Goal: Information Seeking & Learning: Learn about a topic

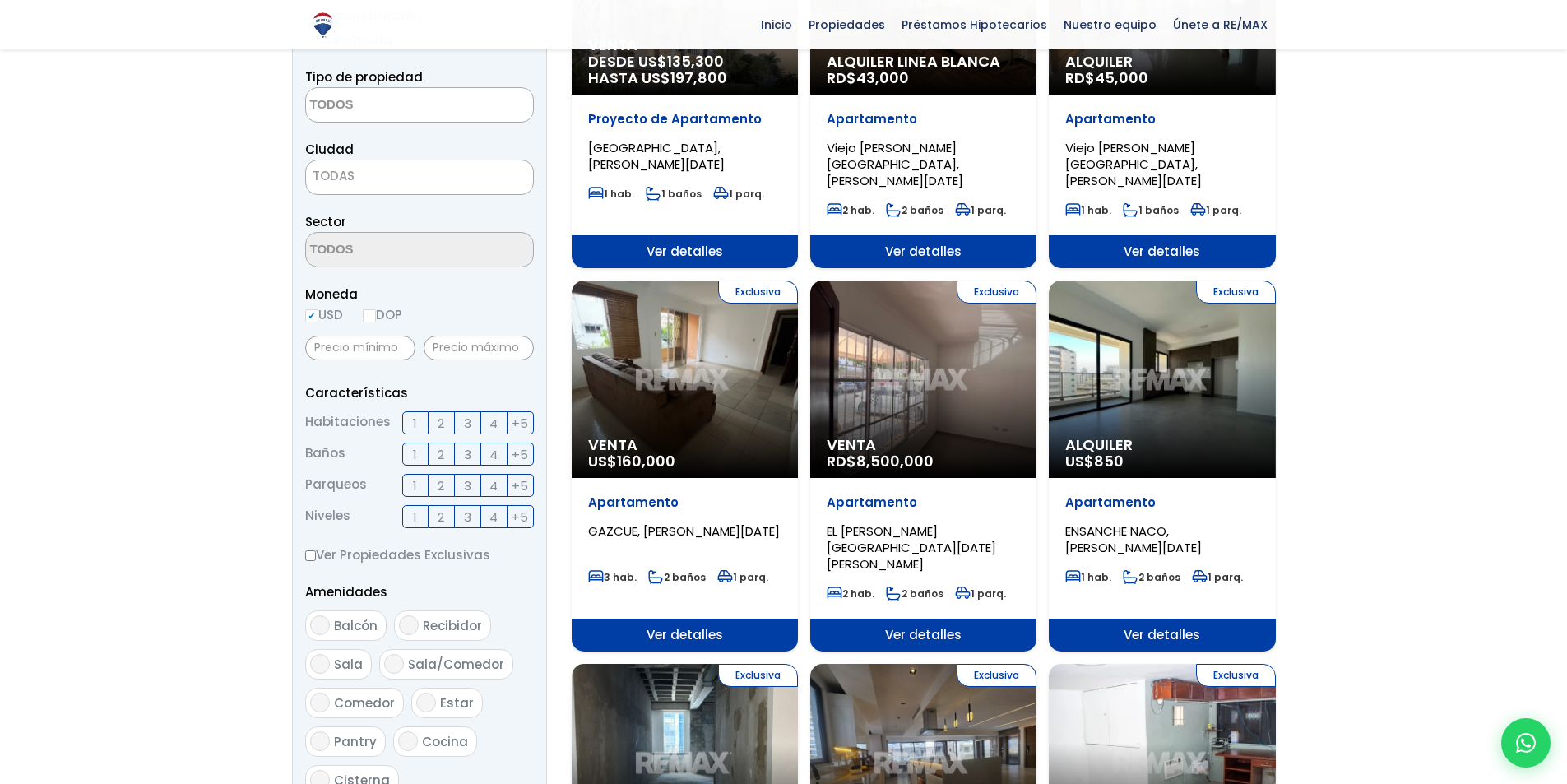
click at [395, 115] on textarea "Search" at bounding box center [386, 106] width 159 height 36
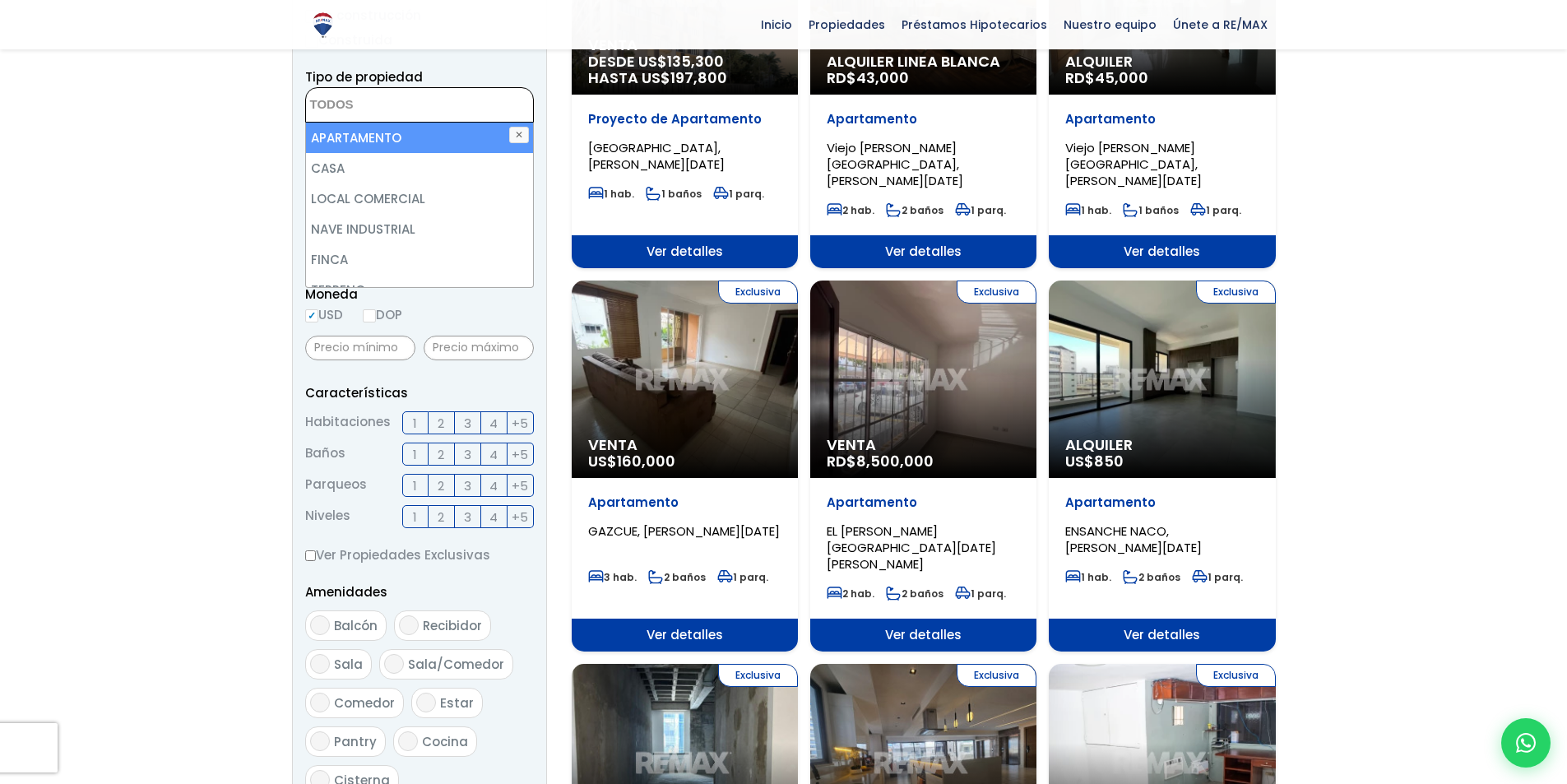
click at [352, 139] on li "APARTAMENTO" at bounding box center [420, 138] width 227 height 30
select select "apartment"
click at [367, 140] on li "APARTAMENTO" at bounding box center [420, 138] width 227 height 30
click at [391, 147] on li "APARTAMENTO" at bounding box center [420, 138] width 227 height 30
select select "apartment"
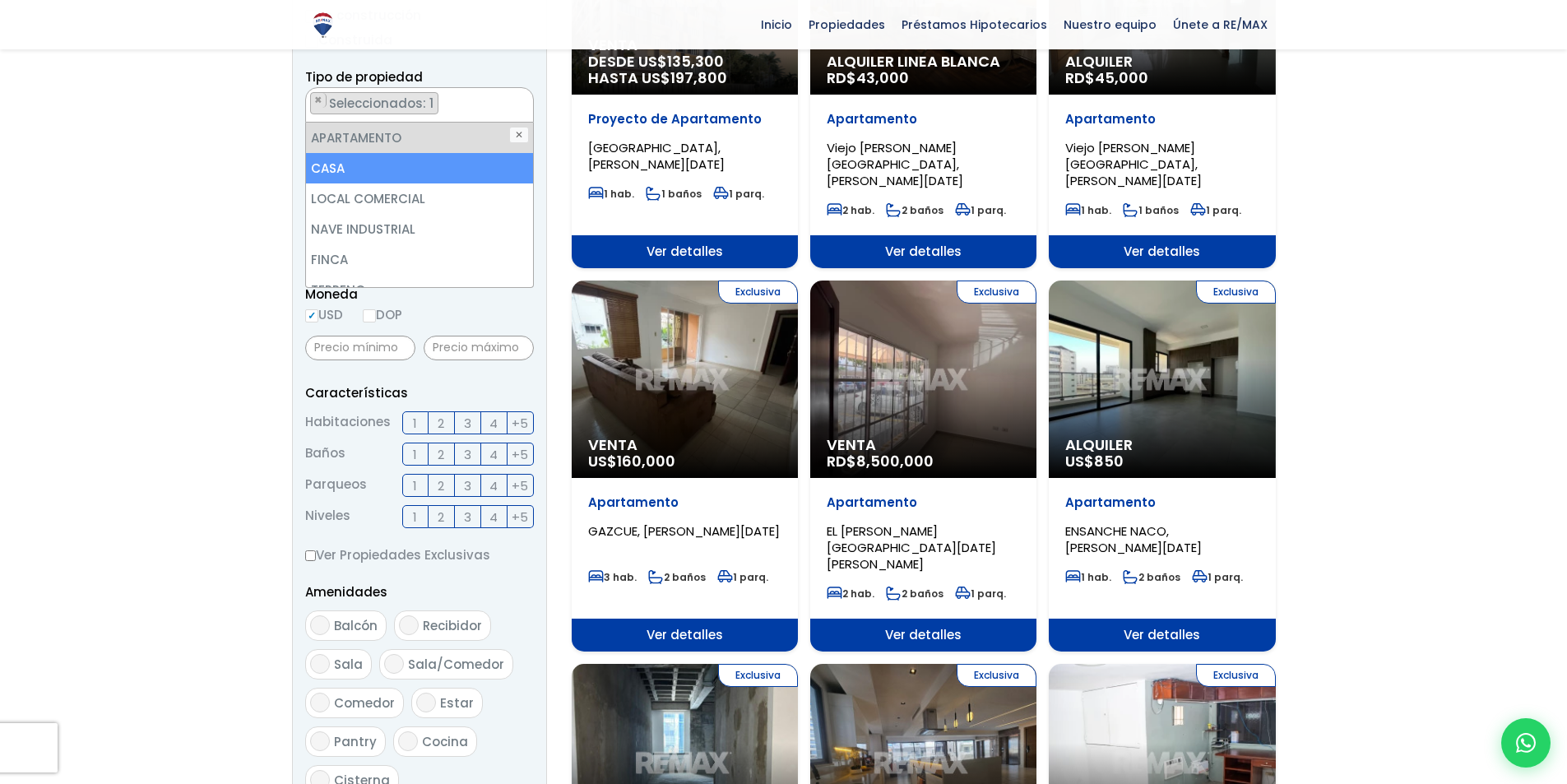
click at [342, 164] on li "CASA" at bounding box center [420, 168] width 227 height 30
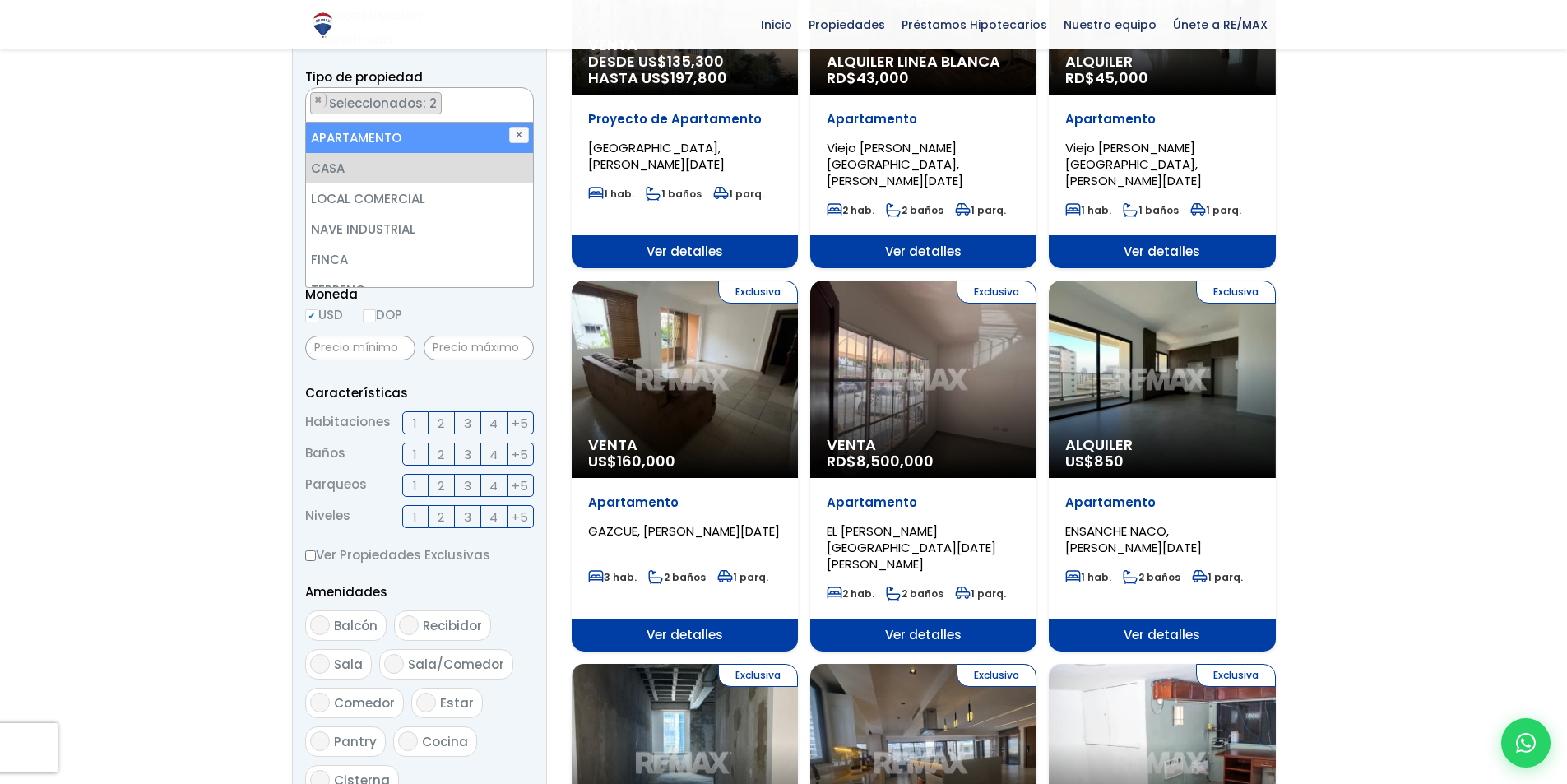
click at [500, 75] on div "Tipo de propiedad APARTAMENTO CASA LOCAL COMERCIAL NAVE INDUSTRIAL FINCA TERREN…" at bounding box center [420, 95] width 229 height 56
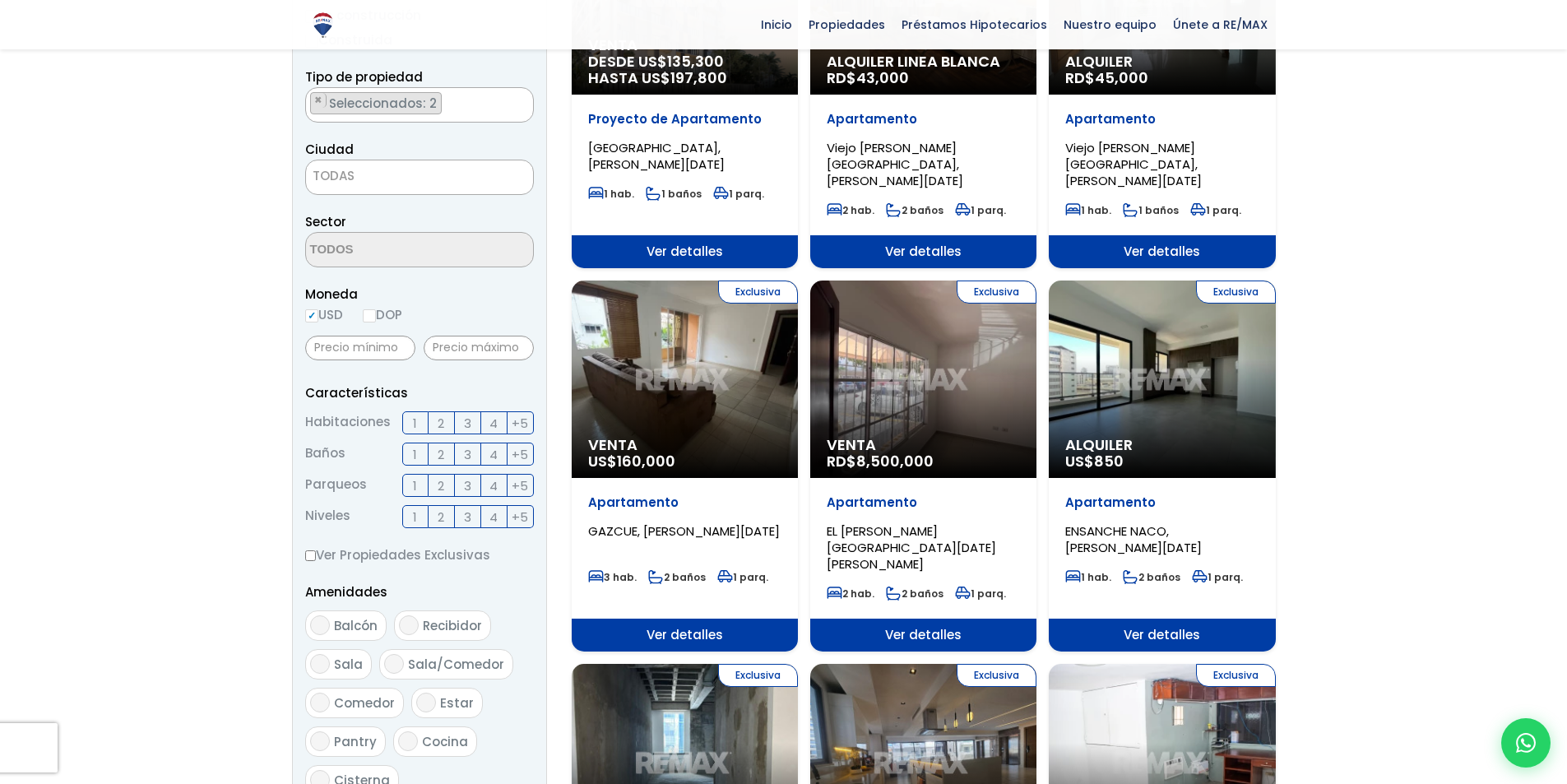
scroll to position [327, 0]
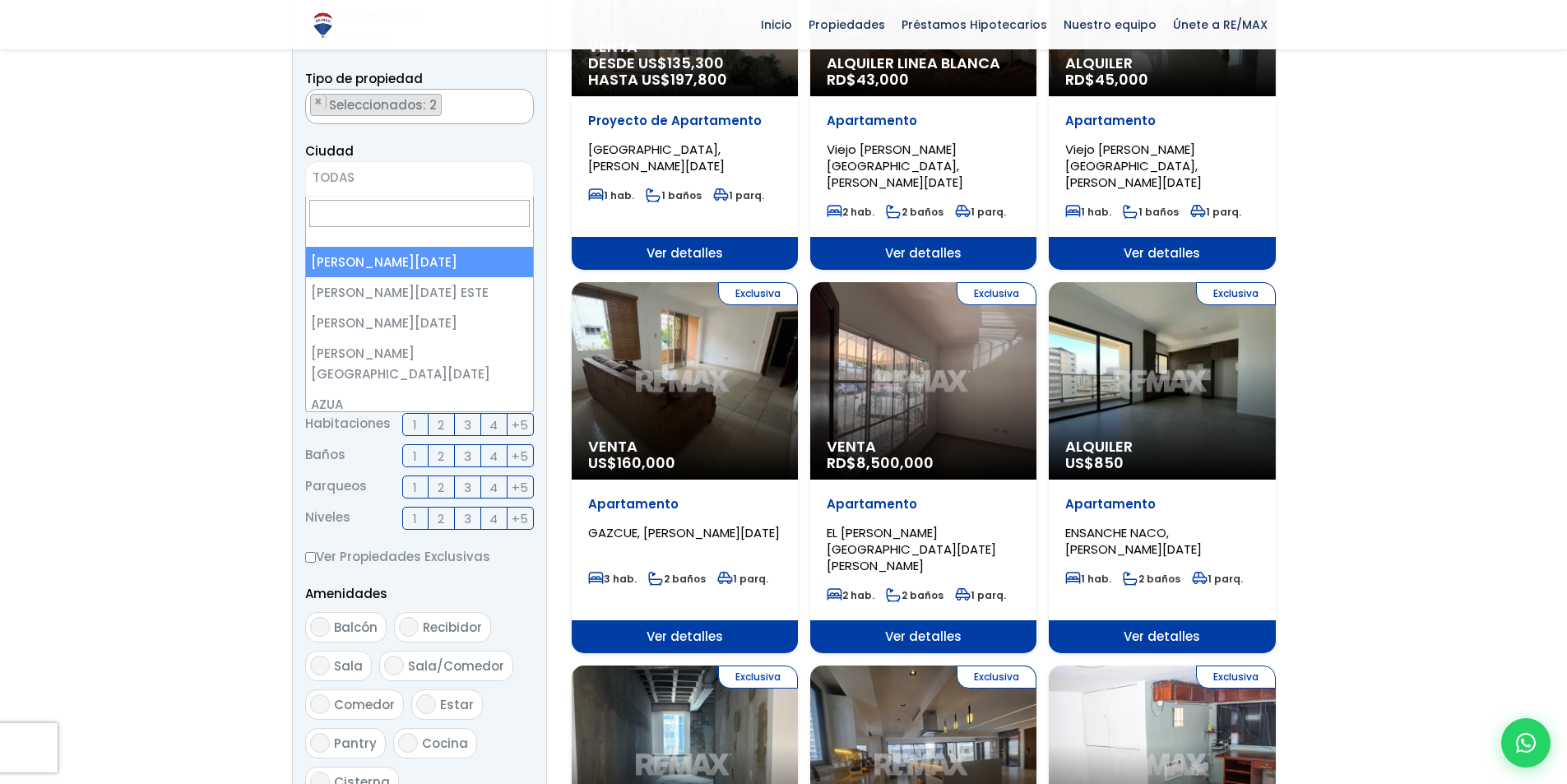
click at [415, 172] on span "TODAS" at bounding box center [420, 177] width 227 height 23
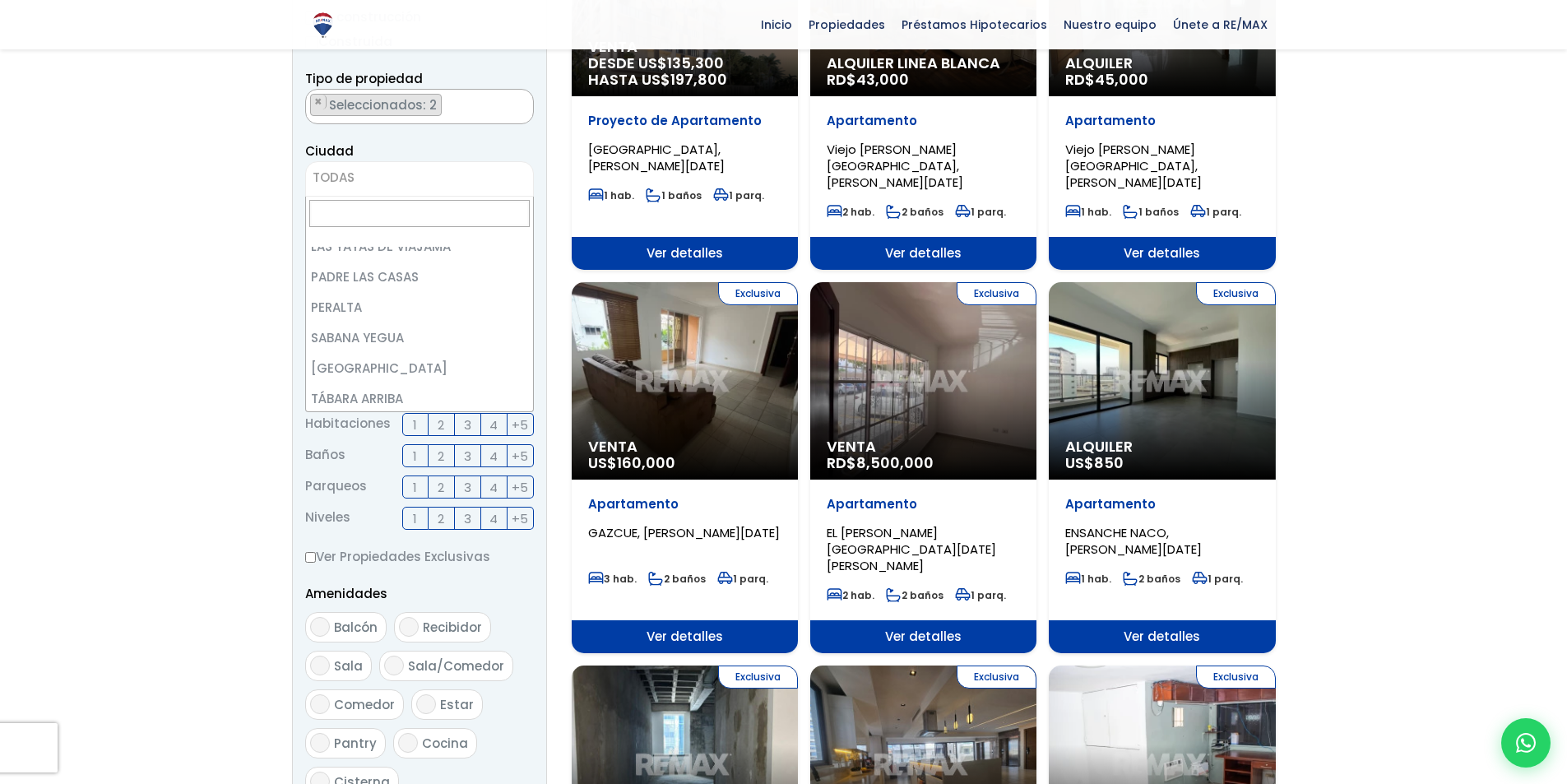
scroll to position [0, 0]
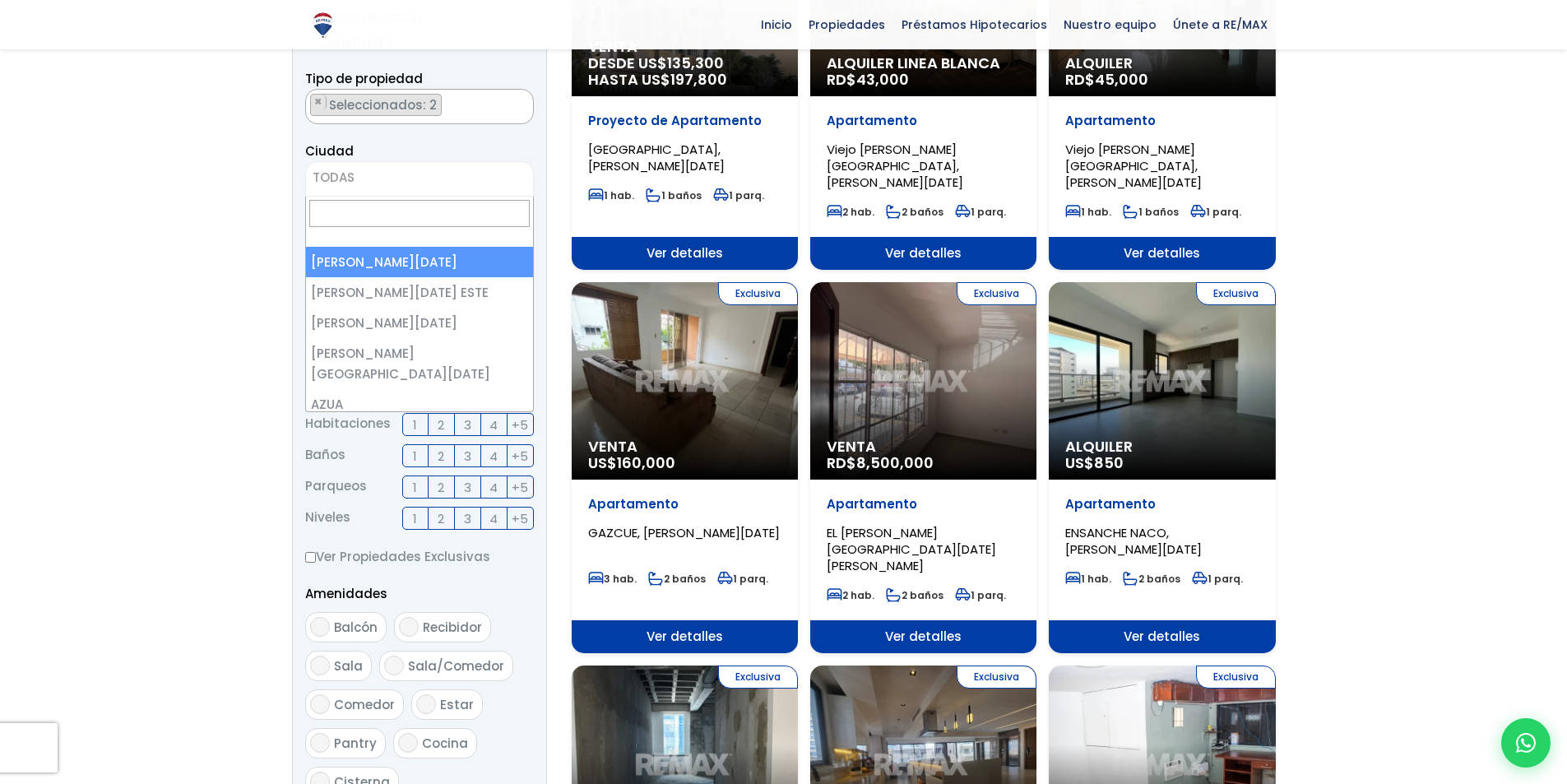
select select "1"
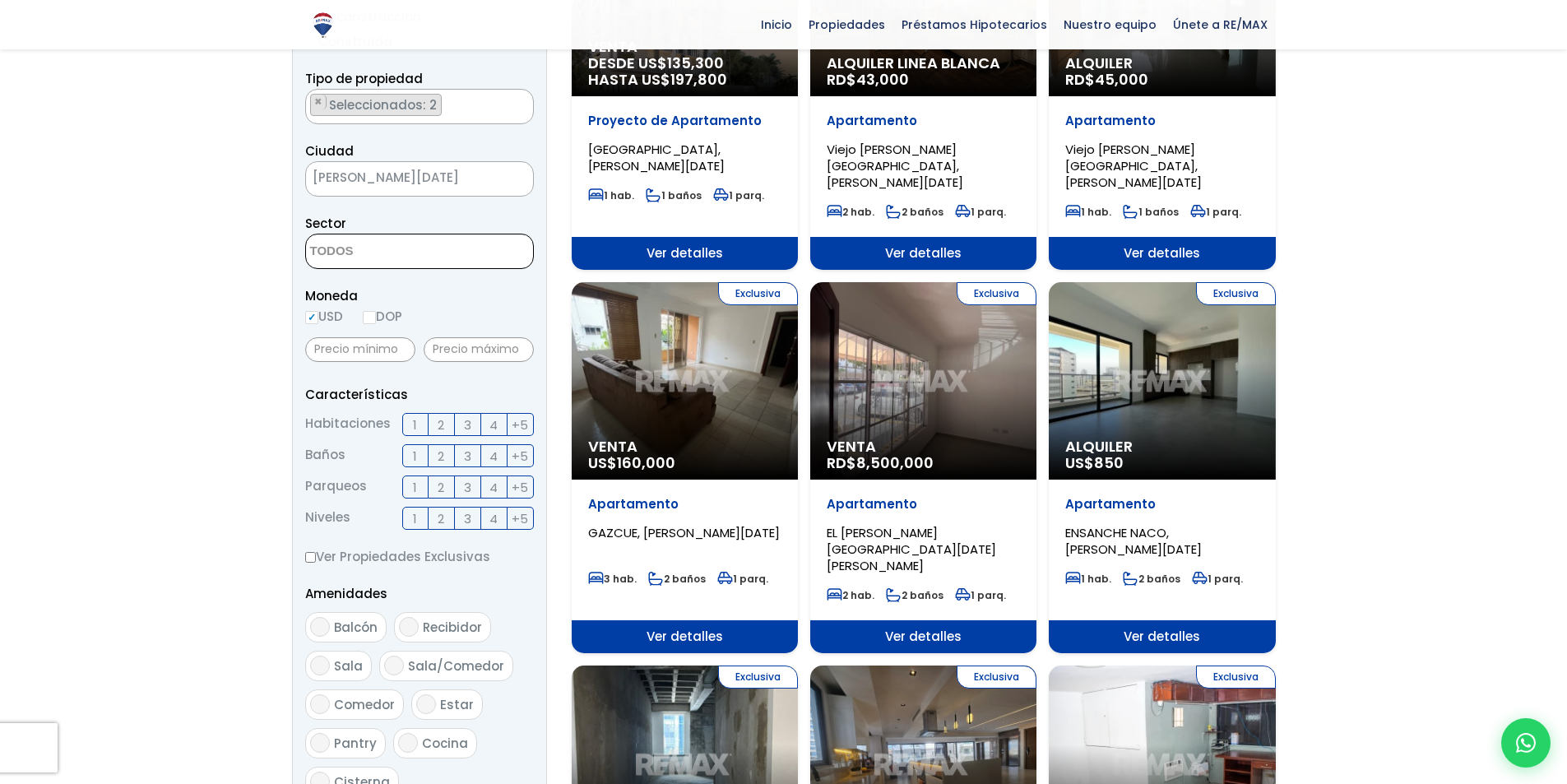
click at [423, 257] on textarea "Search" at bounding box center [386, 252] width 159 height 36
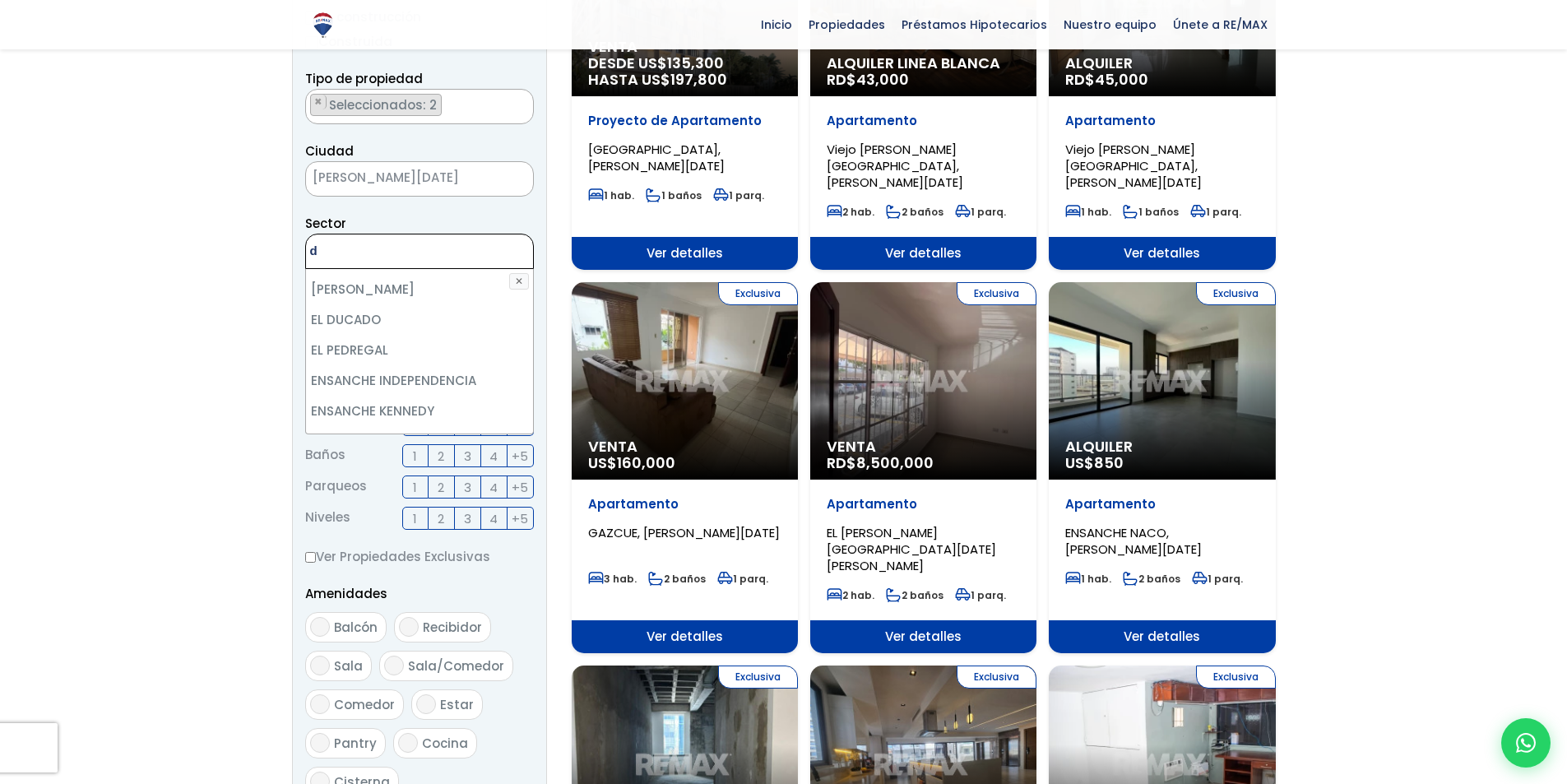
scroll to position [1398, 0]
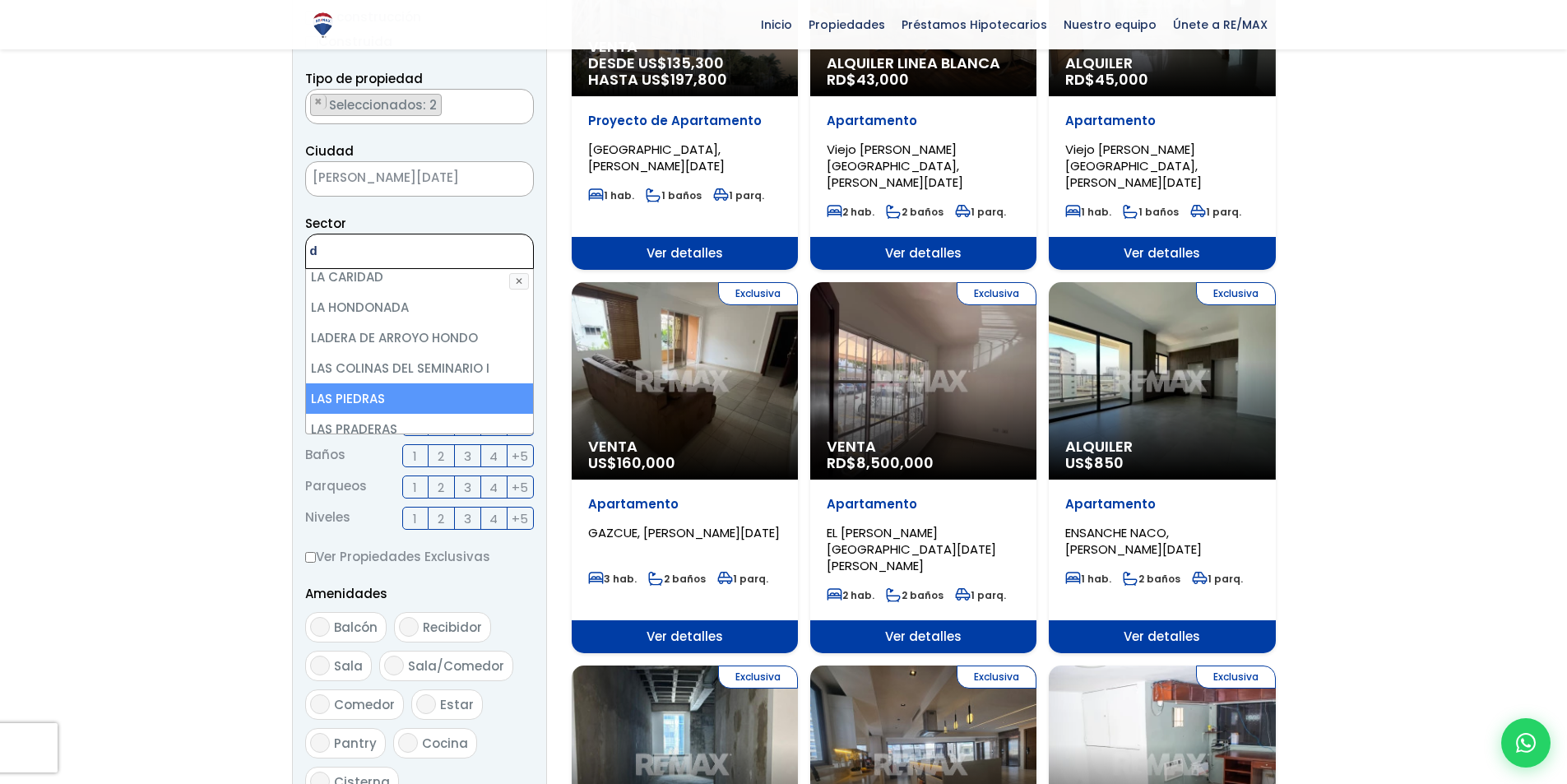
type textarea "d"
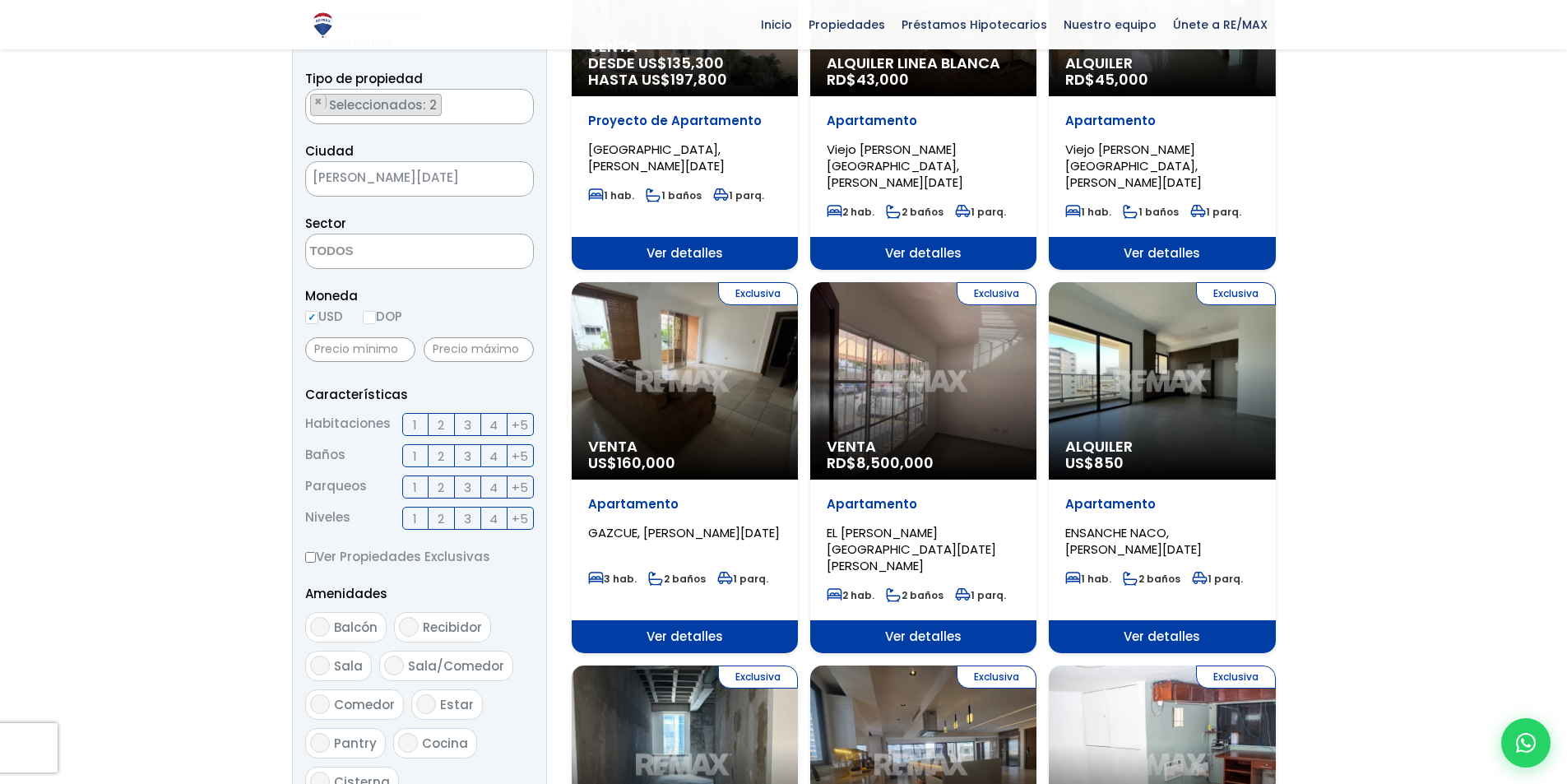
click at [372, 317] on input "DOP" at bounding box center [369, 318] width 13 height 13
radio input "true"
click at [381, 349] on input "text" at bounding box center [361, 349] width 111 height 24
type input "40,000"
click at [453, 343] on input "text" at bounding box center [479, 349] width 111 height 24
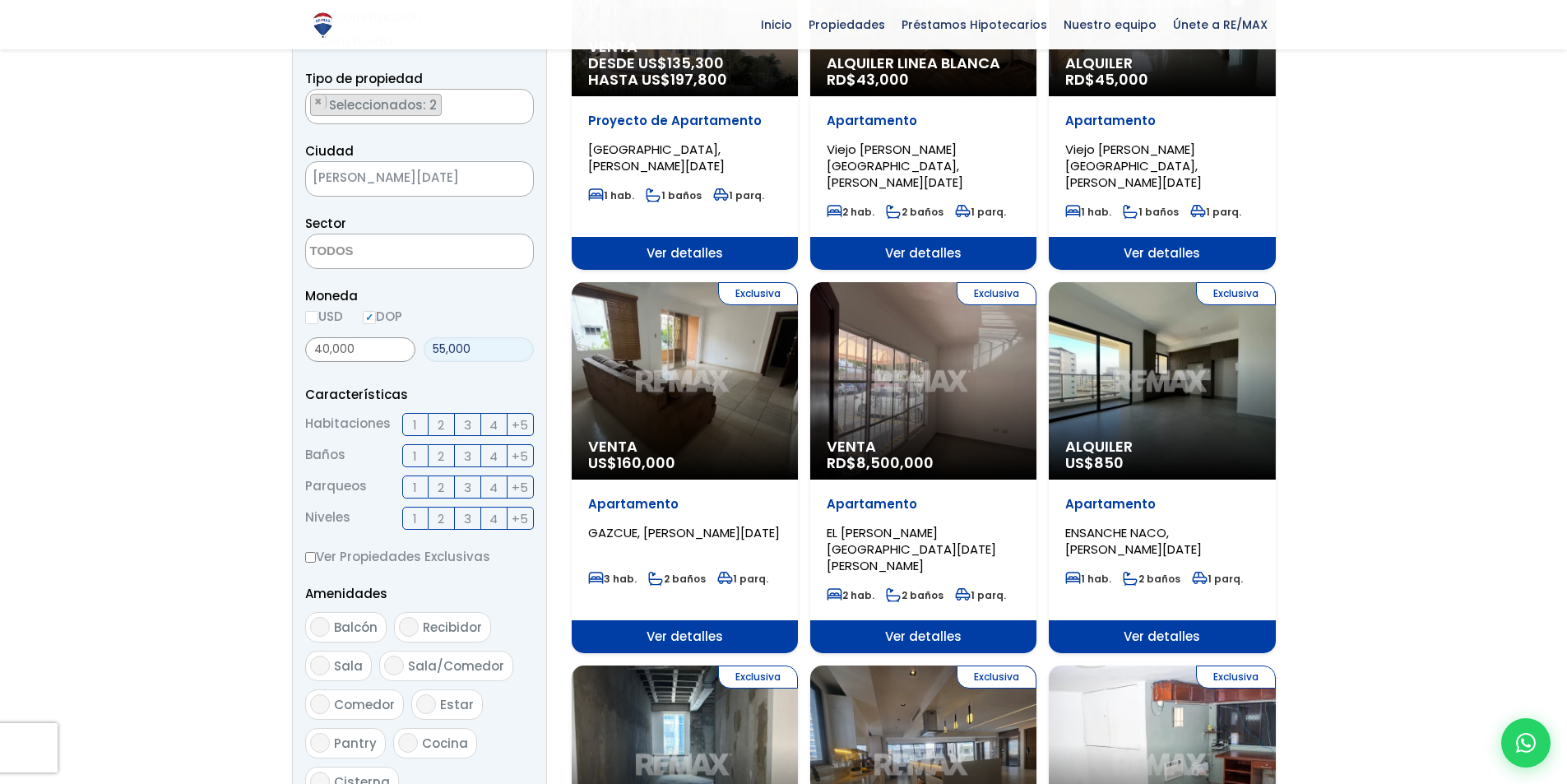
type input "55,000"
click at [464, 424] on span "3" at bounding box center [468, 424] width 7 height 21
click at [0, 0] on input "3" at bounding box center [0, 0] width 0 height 0
click at [445, 457] on label "2" at bounding box center [441, 455] width 26 height 23
click at [0, 0] on input "2" at bounding box center [0, 0] width 0 height 0
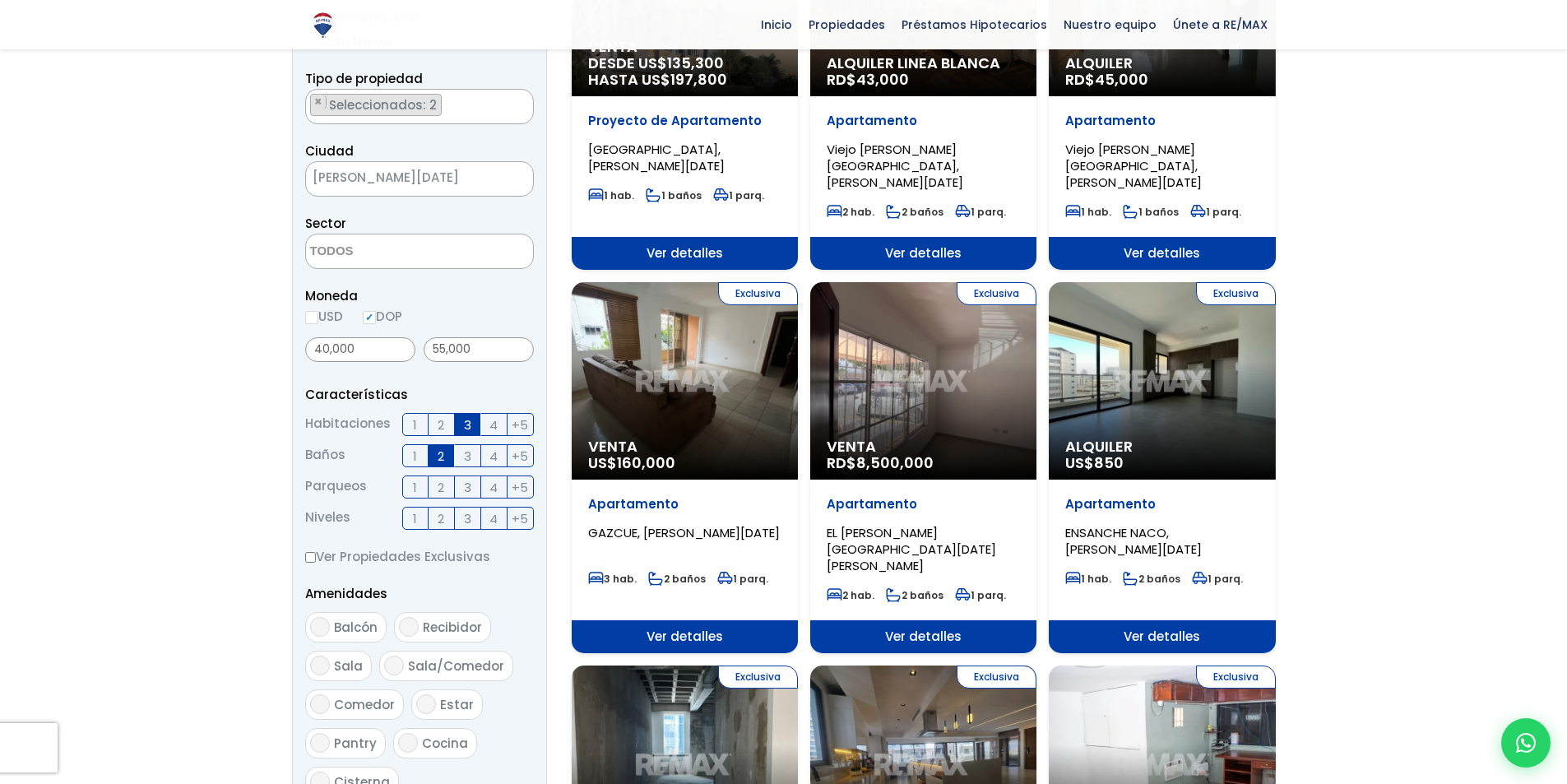
click at [432, 488] on label "2" at bounding box center [441, 486] width 26 height 23
click at [0, 0] on input "2" at bounding box center [0, 0] width 0 height 0
click at [313, 557] on input "Ver Propiedades Exclusivas" at bounding box center [310, 556] width 10 height 10
checkbox input "true"
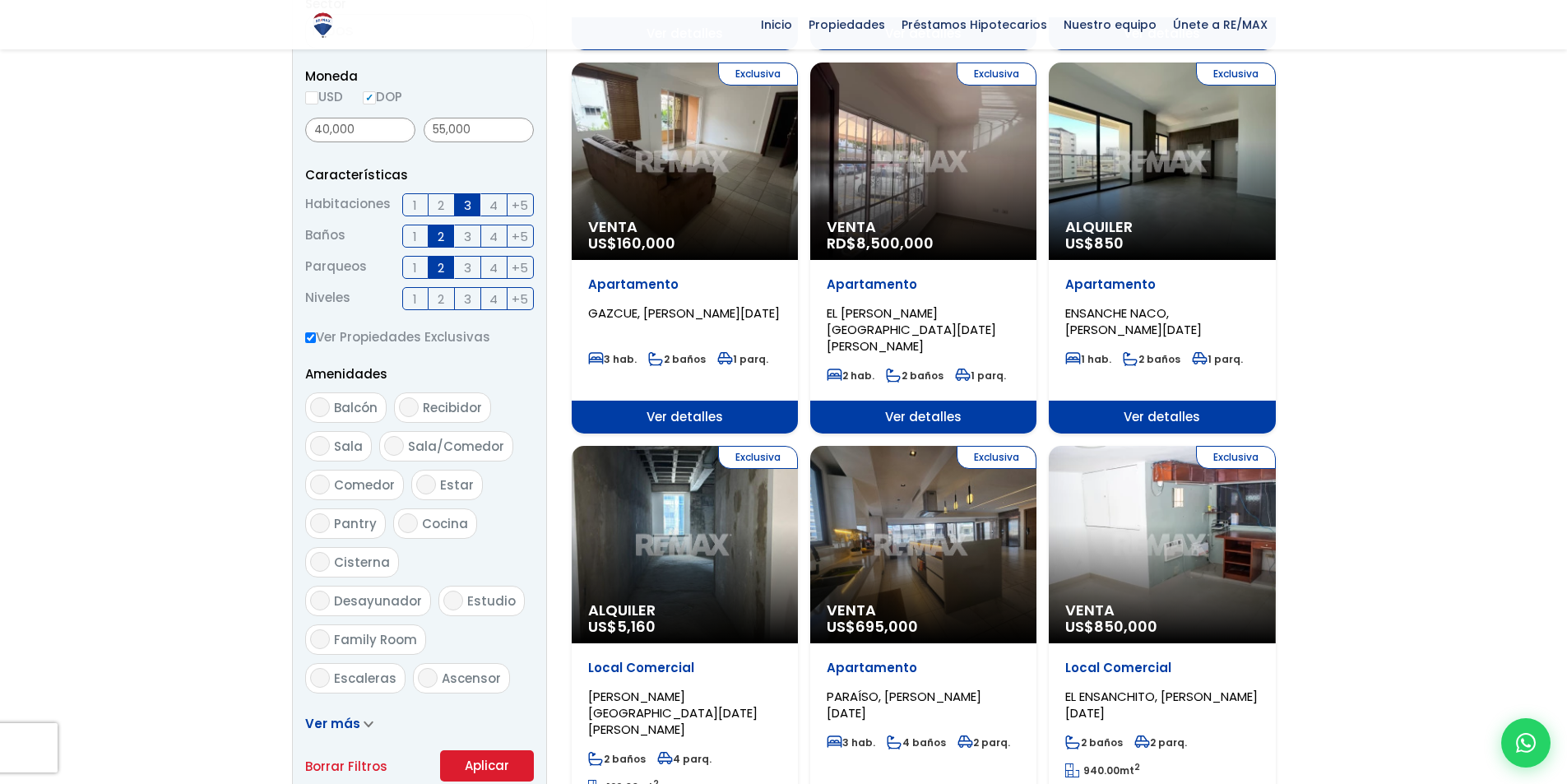
scroll to position [821, 0]
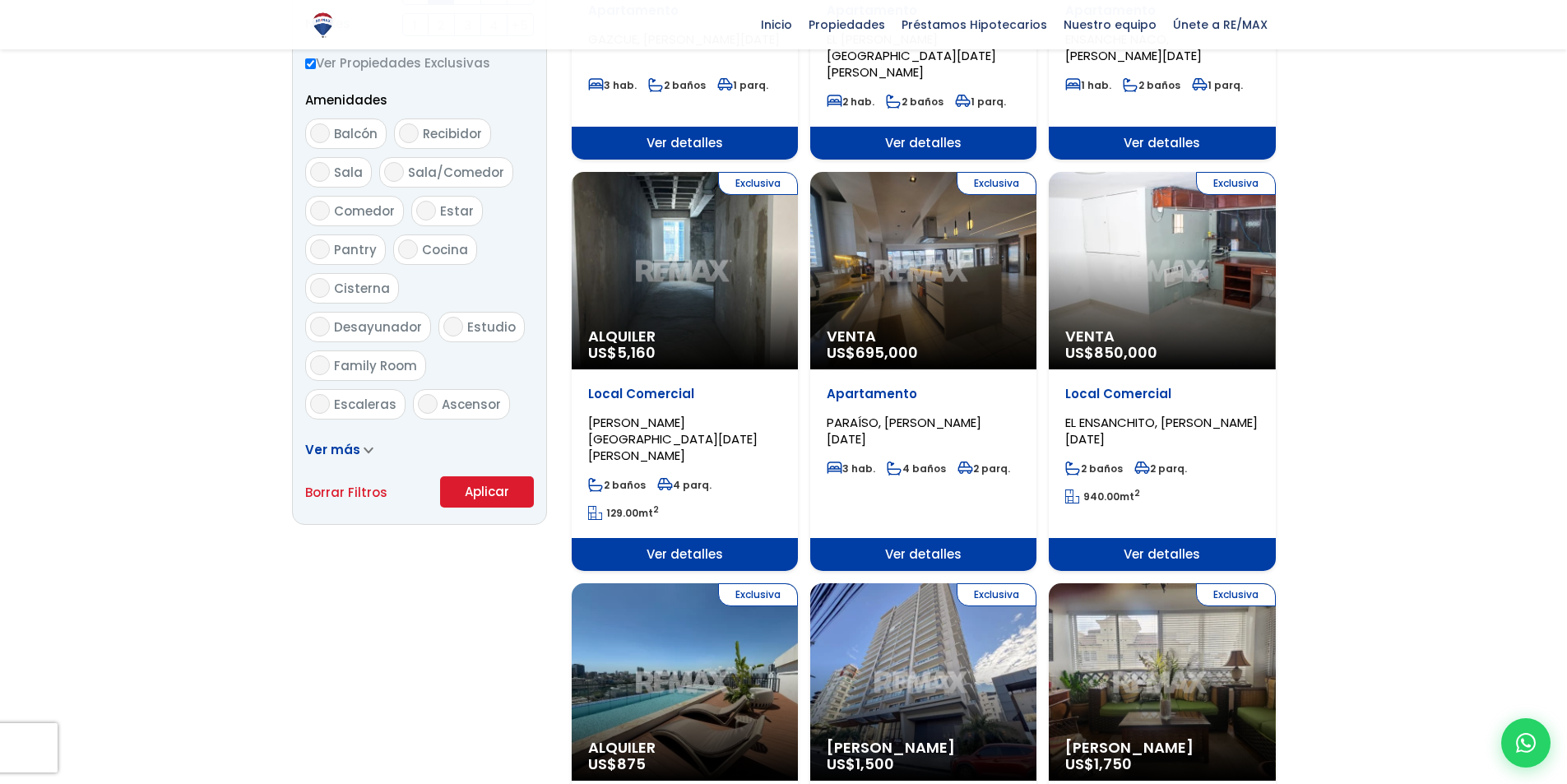
click at [482, 486] on button "Aplicar" at bounding box center [487, 491] width 94 height 31
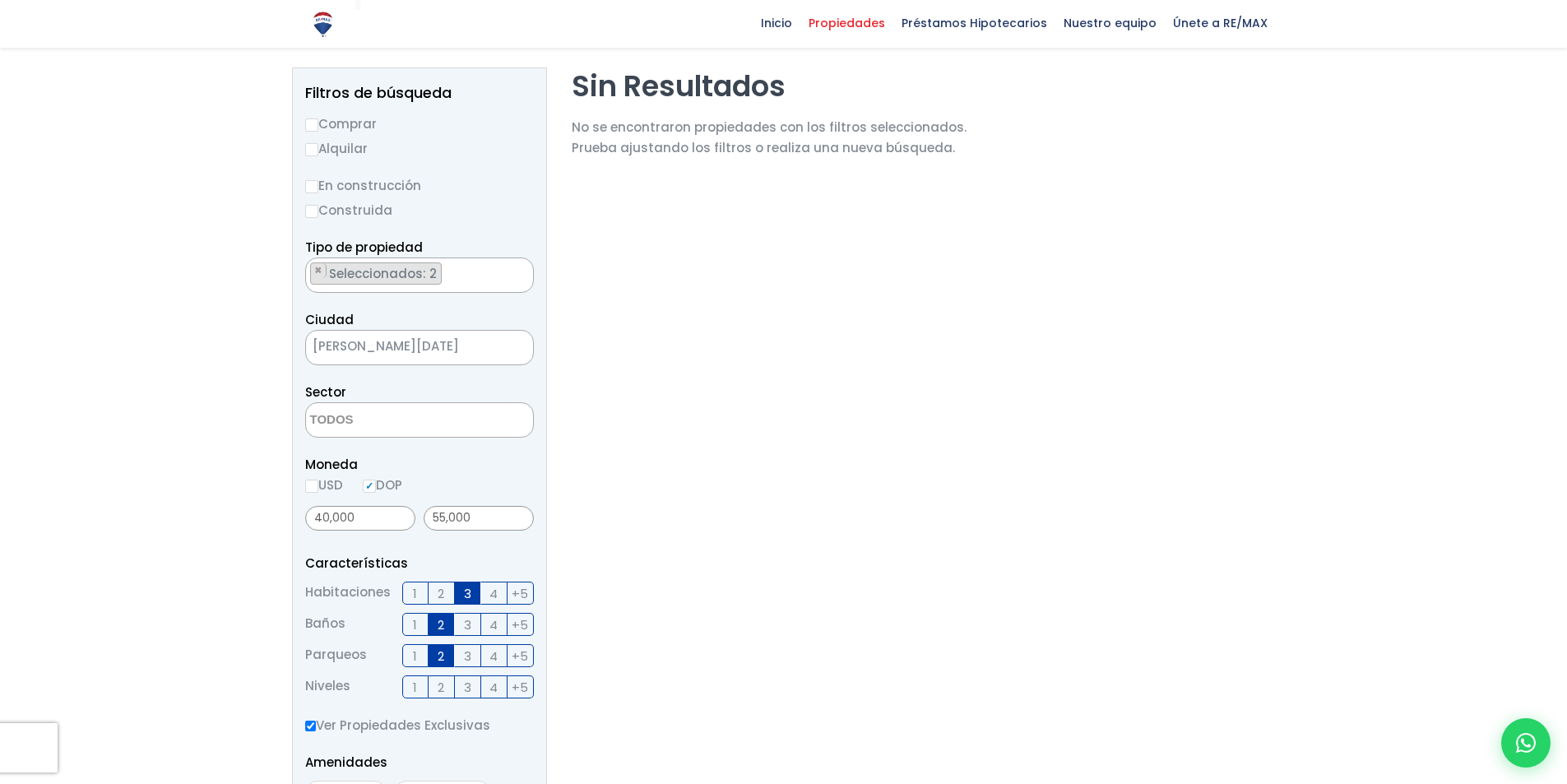
scroll to position [246, 0]
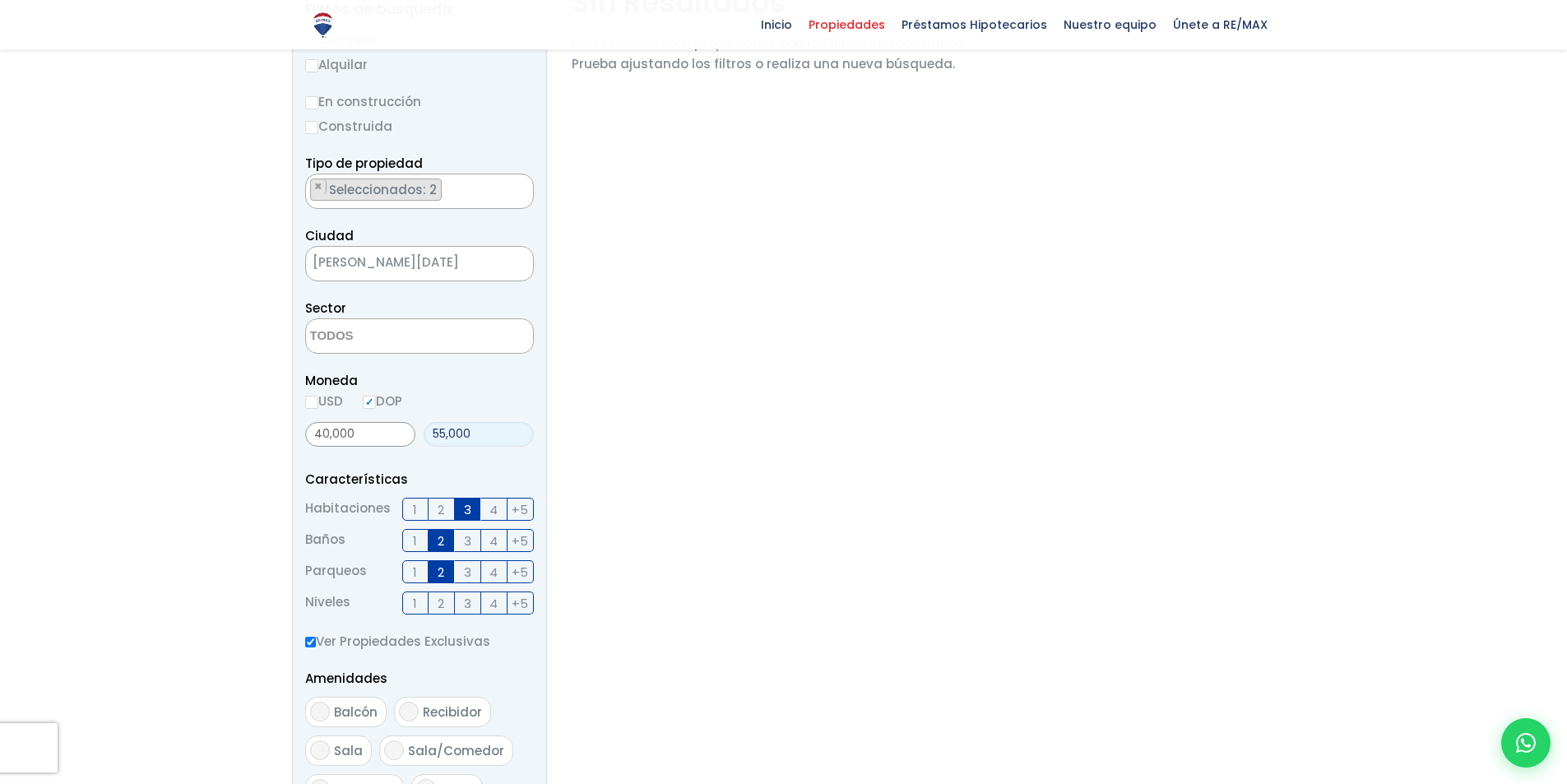
drag, startPoint x: 450, startPoint y: 435, endPoint x: 430, endPoint y: 430, distance: 20.6
click at [430, 430] on input "55,000" at bounding box center [479, 434] width 111 height 24
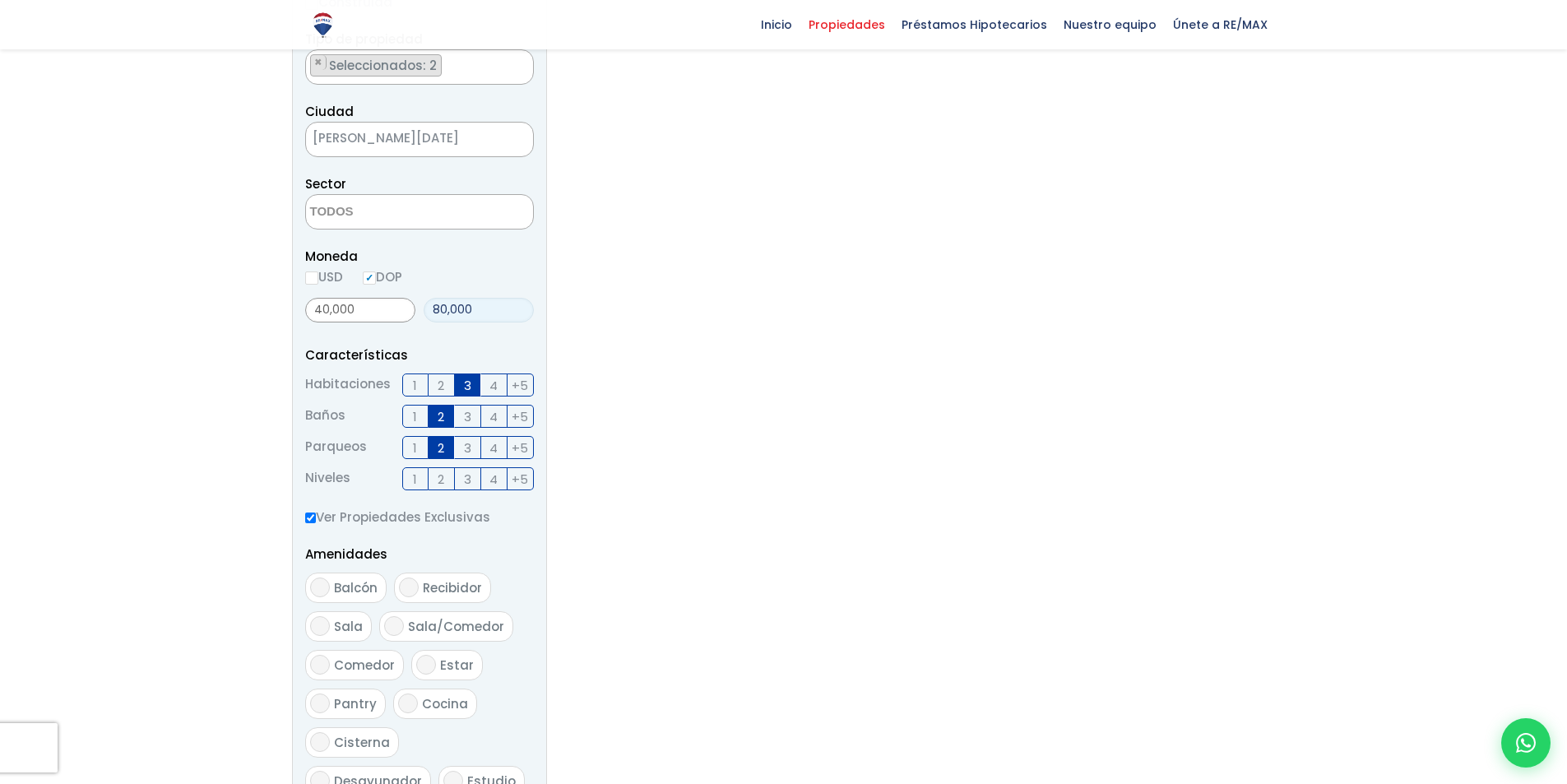
scroll to position [905, 0]
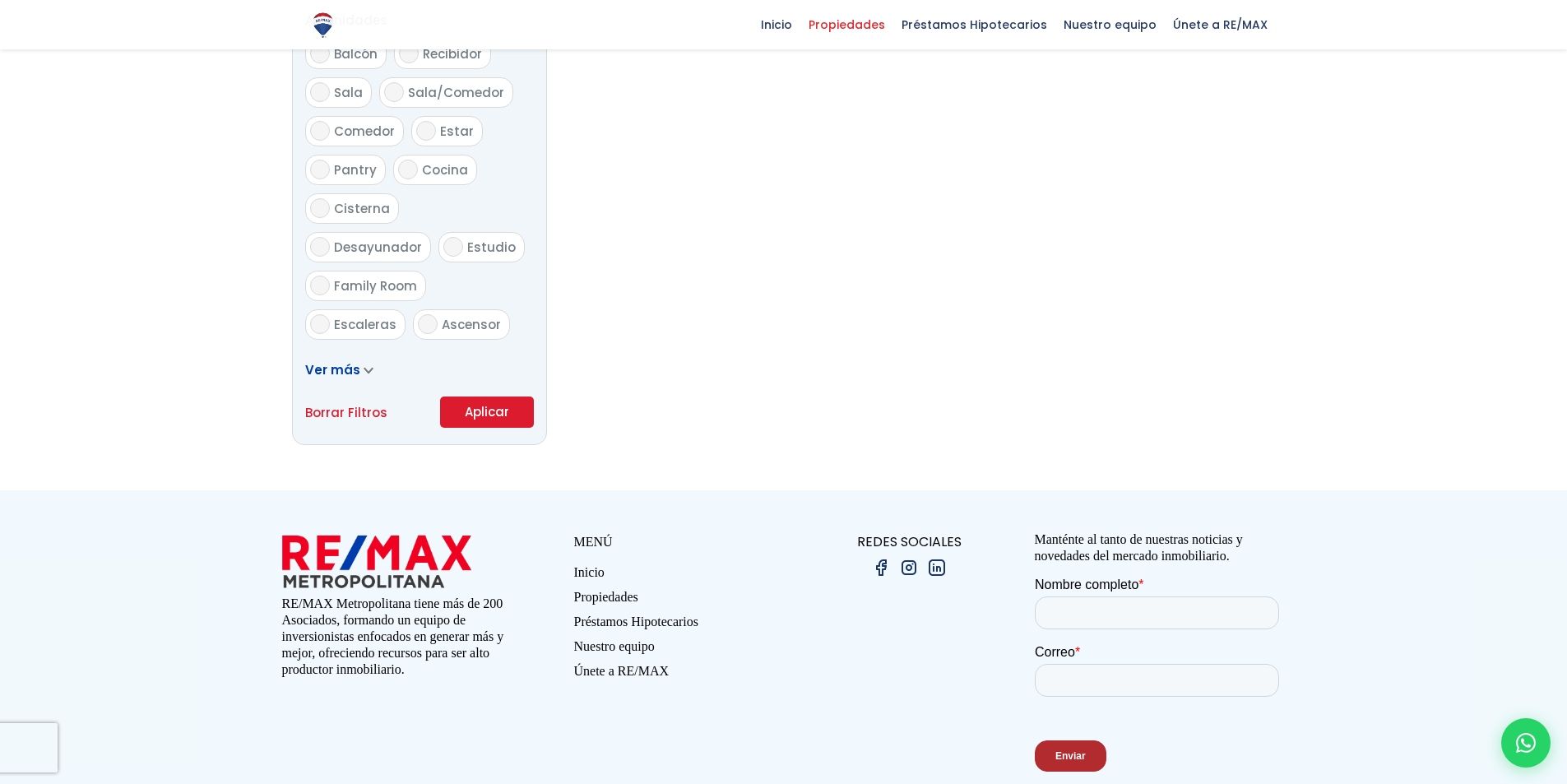
type input "80,000"
click at [491, 412] on button "Aplicar" at bounding box center [487, 411] width 94 height 31
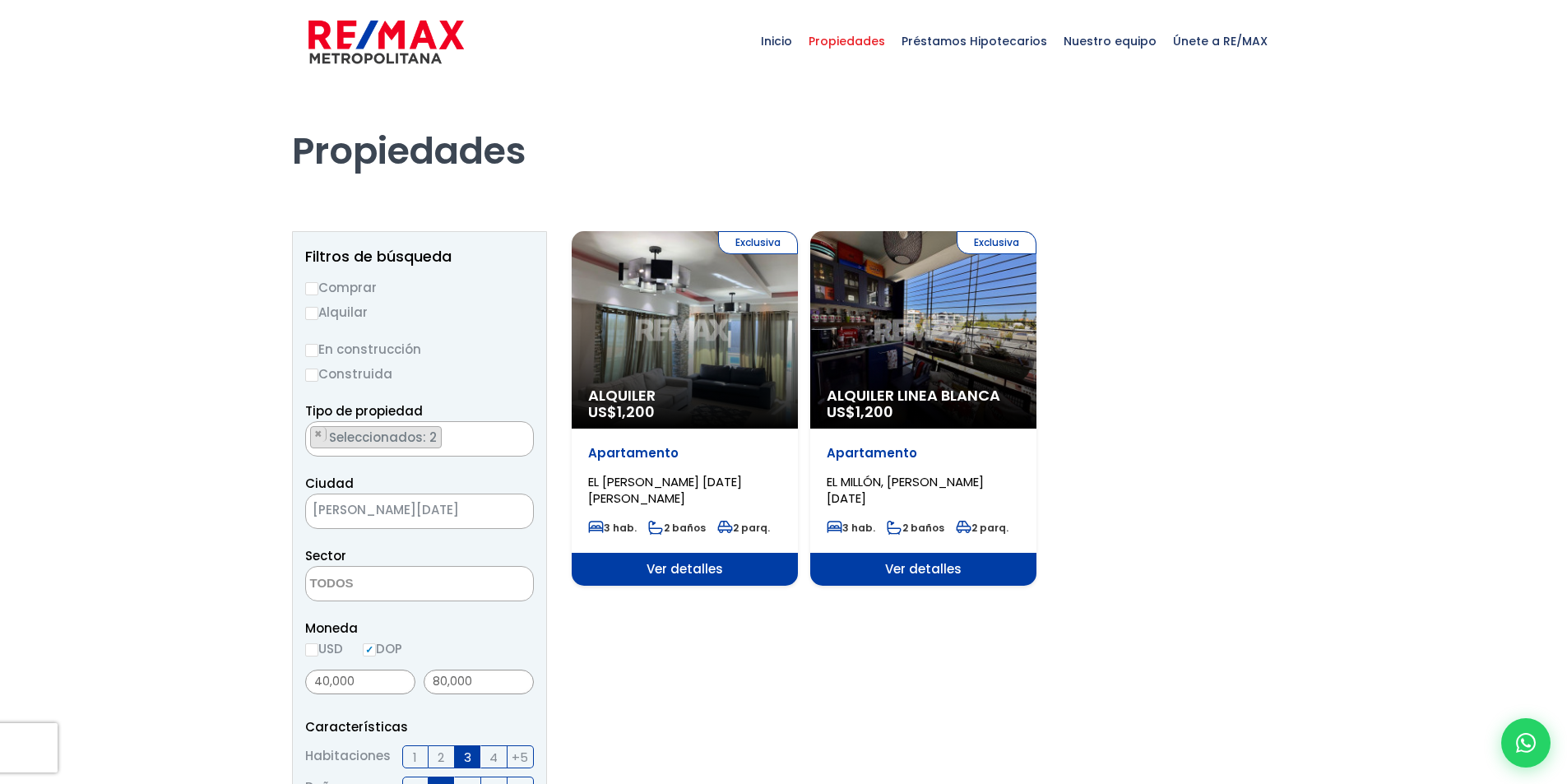
click at [695, 570] on span "Ver detalles" at bounding box center [684, 569] width 226 height 33
click at [696, 567] on span "Ver detalles" at bounding box center [684, 569] width 226 height 33
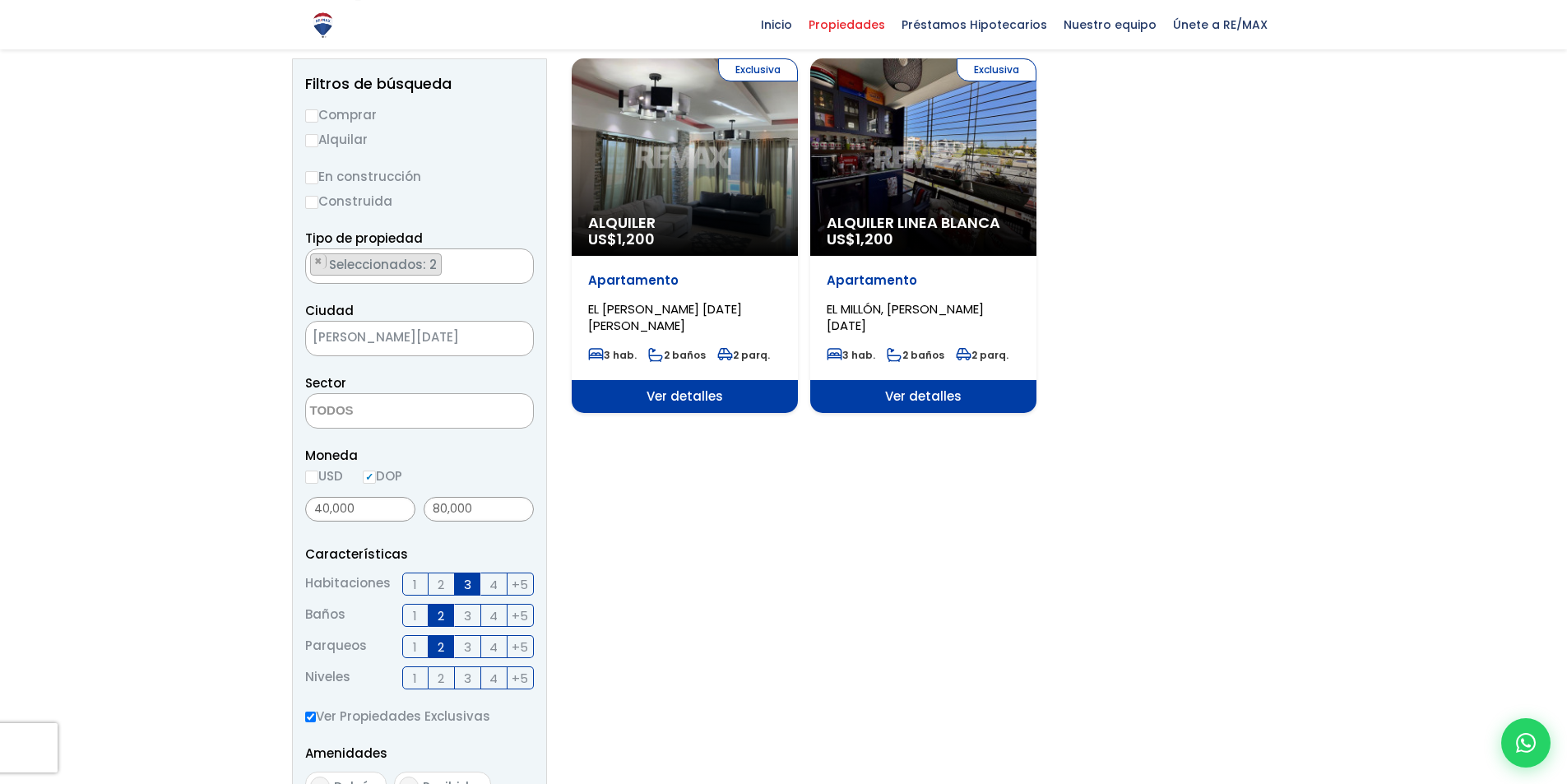
scroll to position [165, 0]
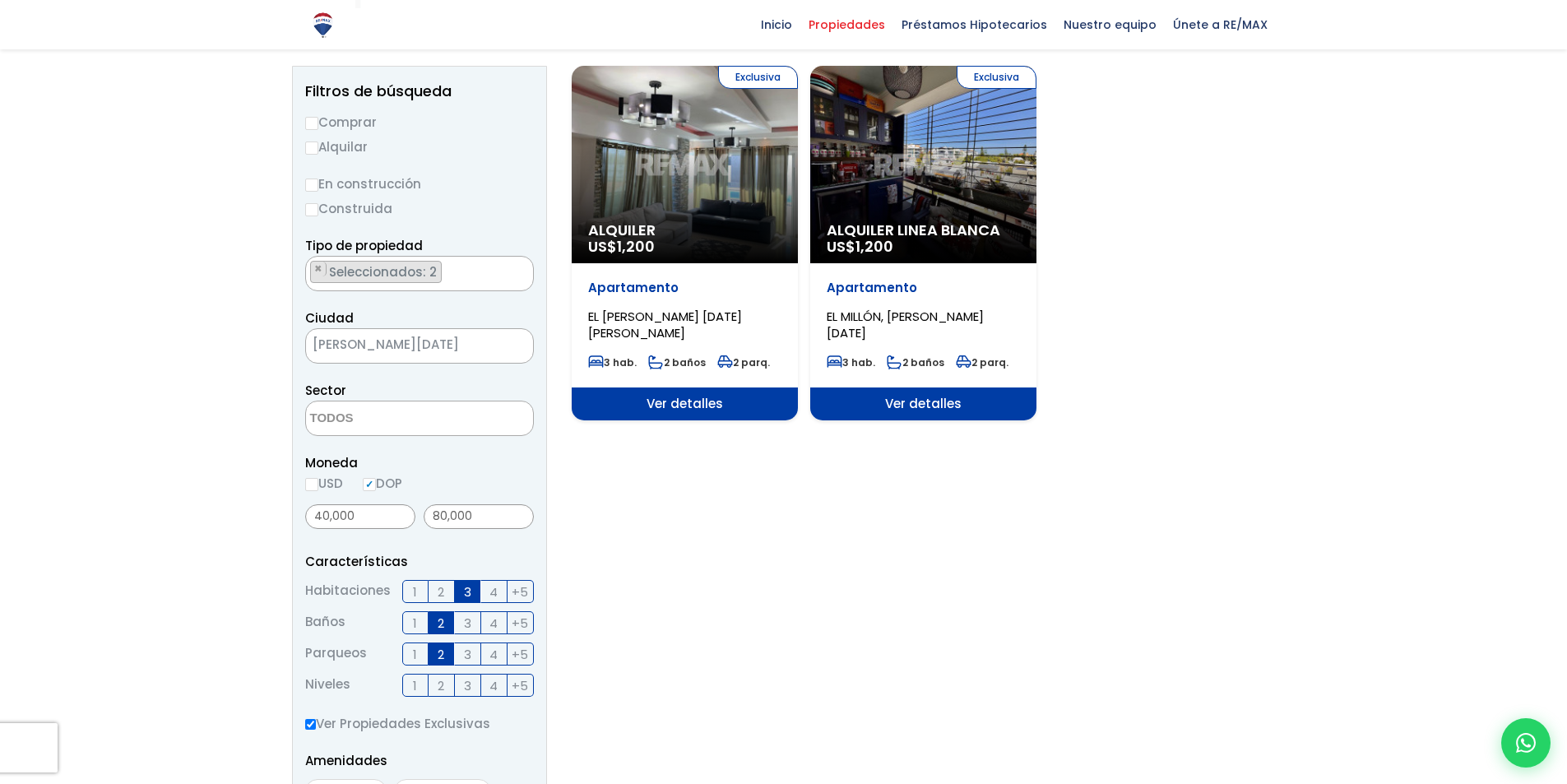
click at [656, 405] on span "Ver detalles" at bounding box center [684, 403] width 226 height 33
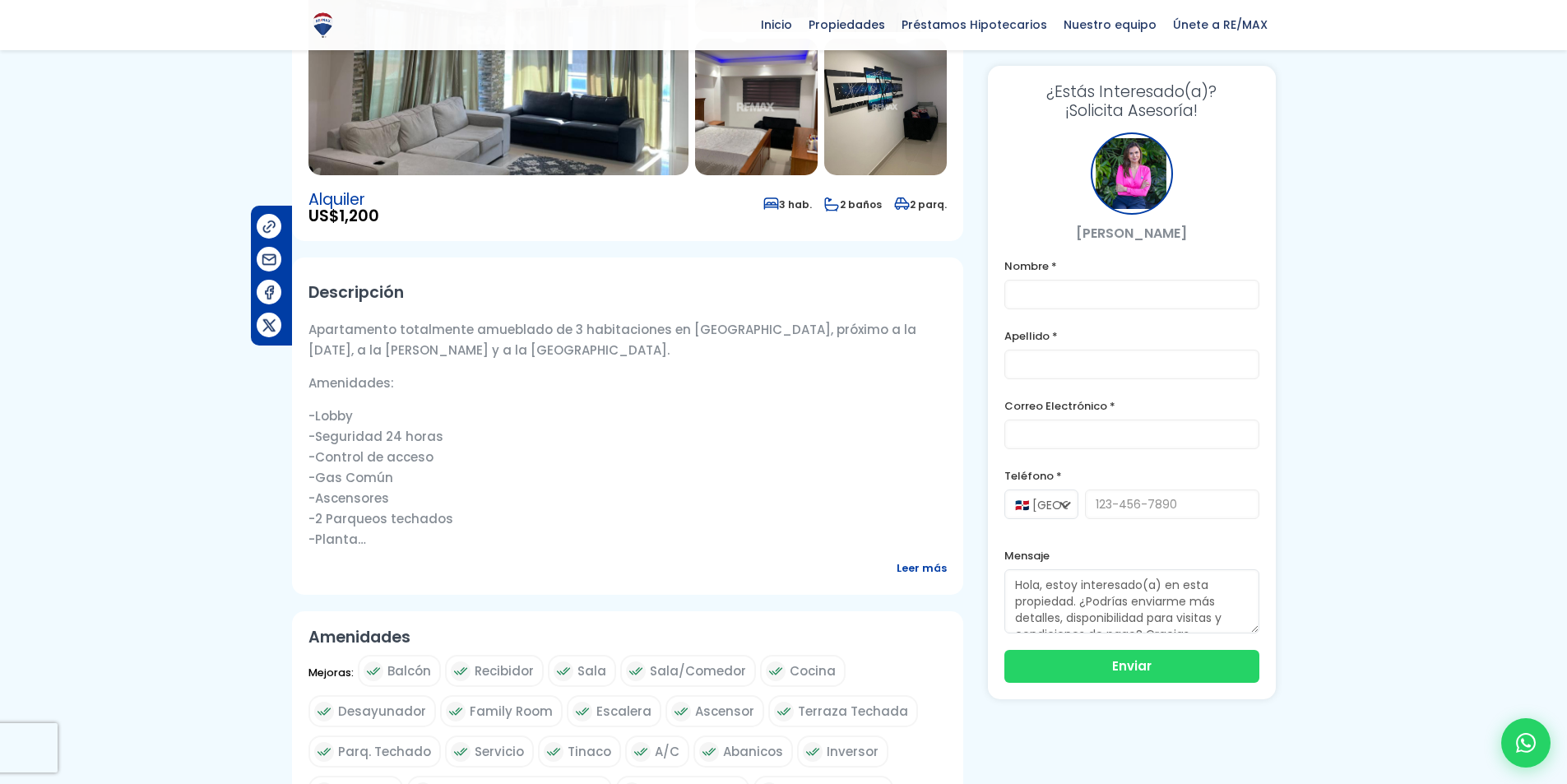
scroll to position [494, 0]
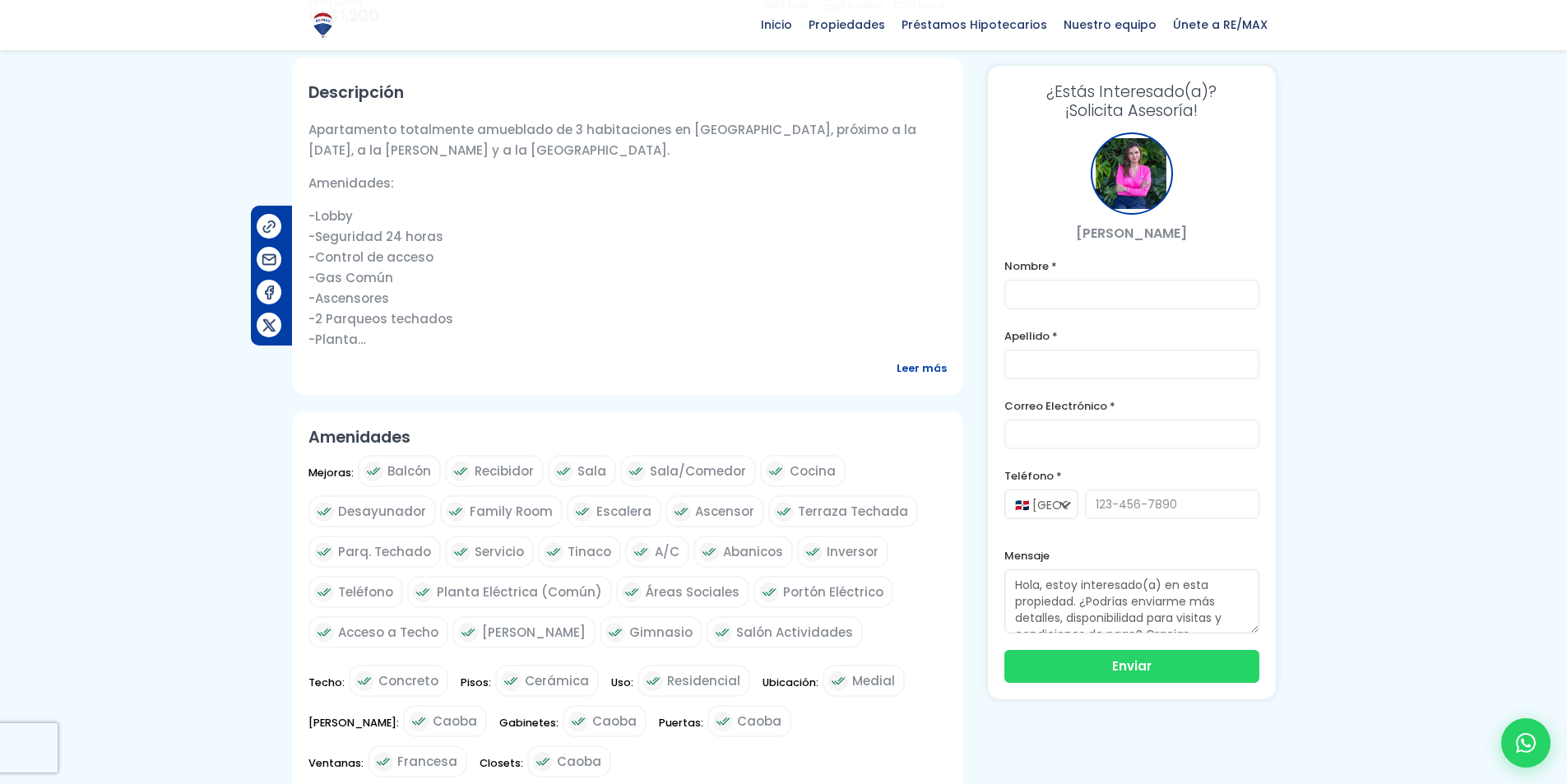
click at [903, 366] on span "Leer más" at bounding box center [922, 368] width 51 height 21
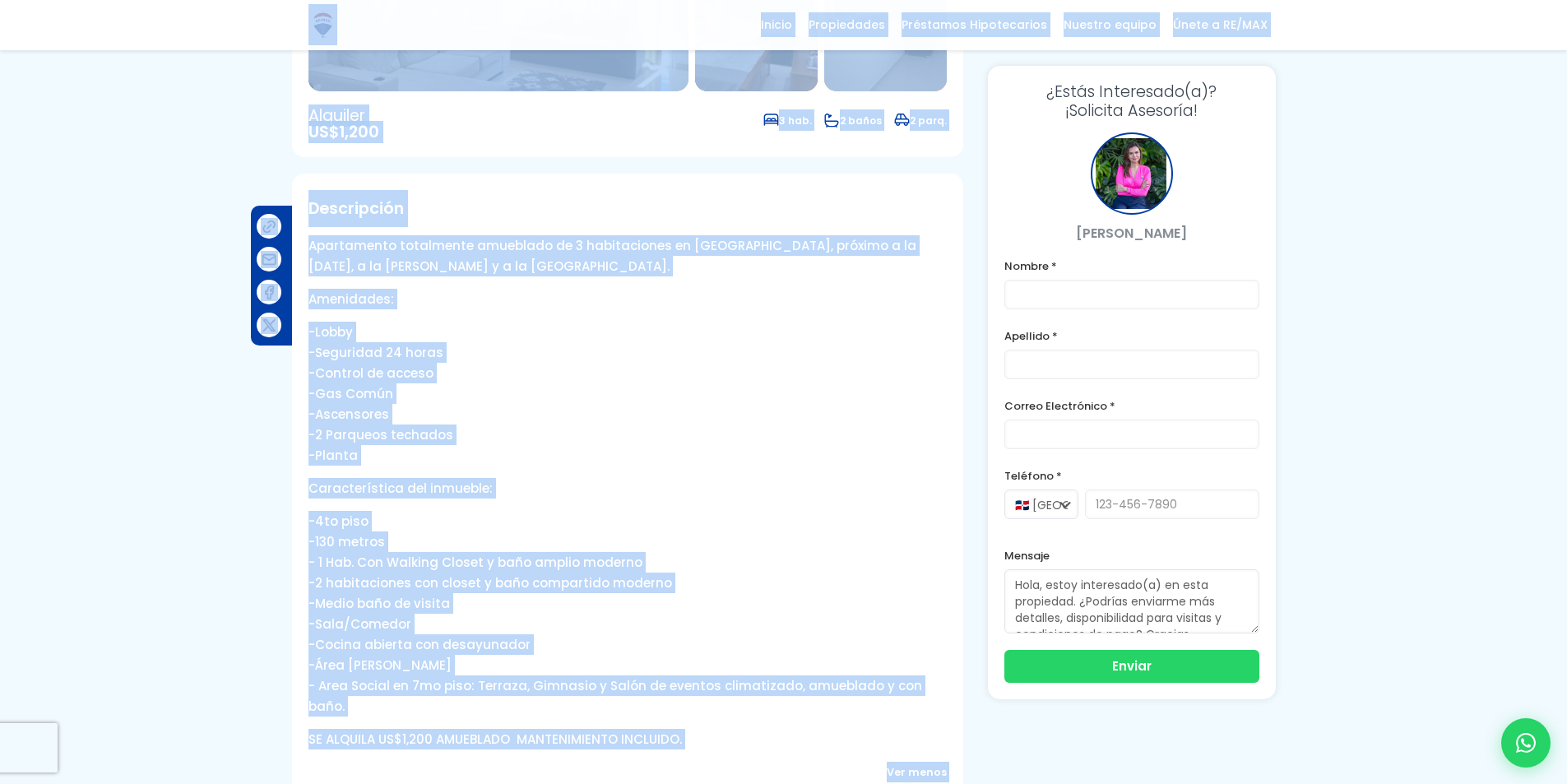
scroll to position [427, 0]
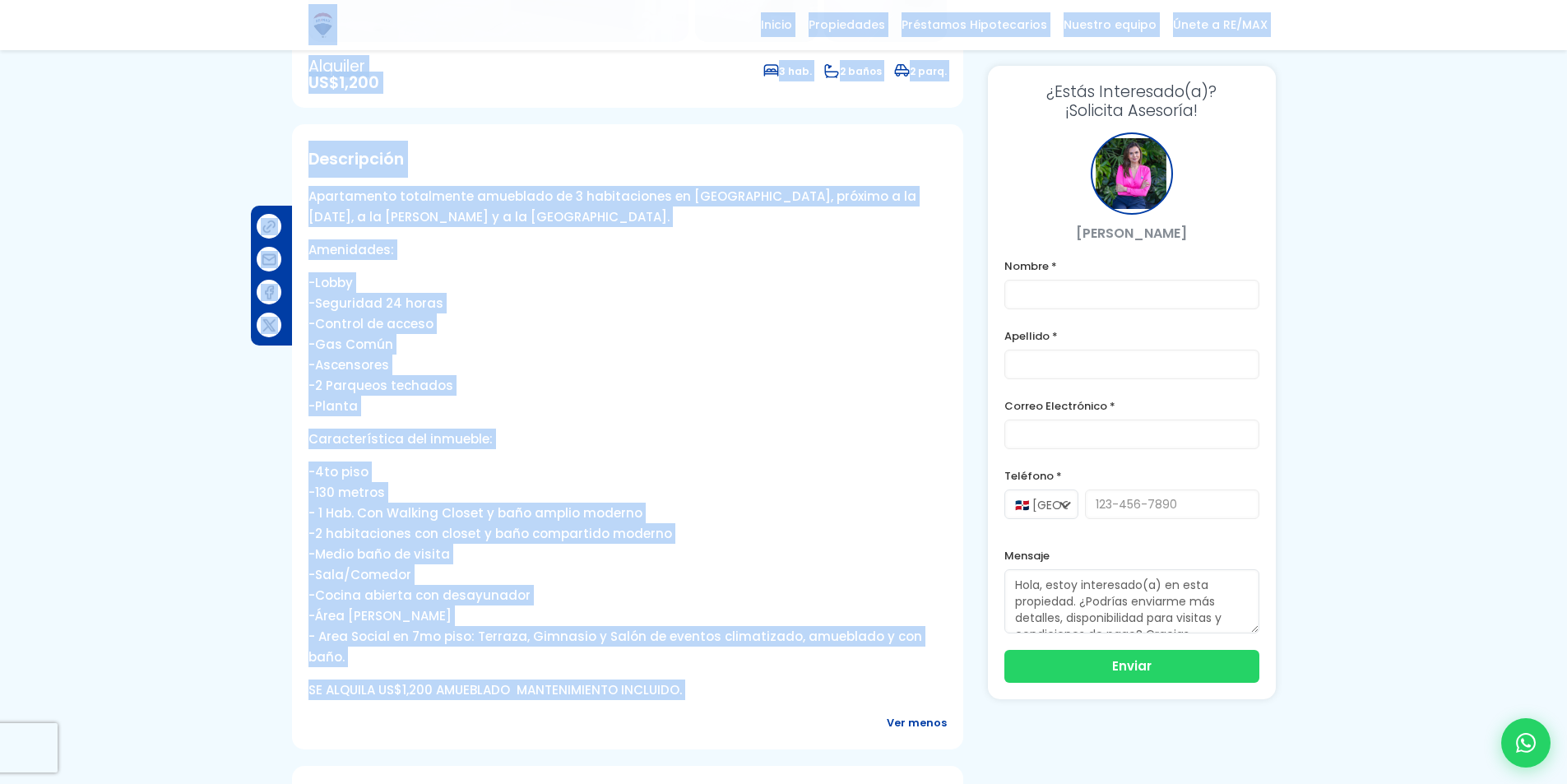
drag, startPoint x: 294, startPoint y: 56, endPoint x: 784, endPoint y: 676, distance: 790.3
click at [784, 676] on div "Inicio Propiedades Préstamos Hipotecarios Calculadora de préstamos Nuestro equi…" at bounding box center [784, 575] width 1567 height 2005
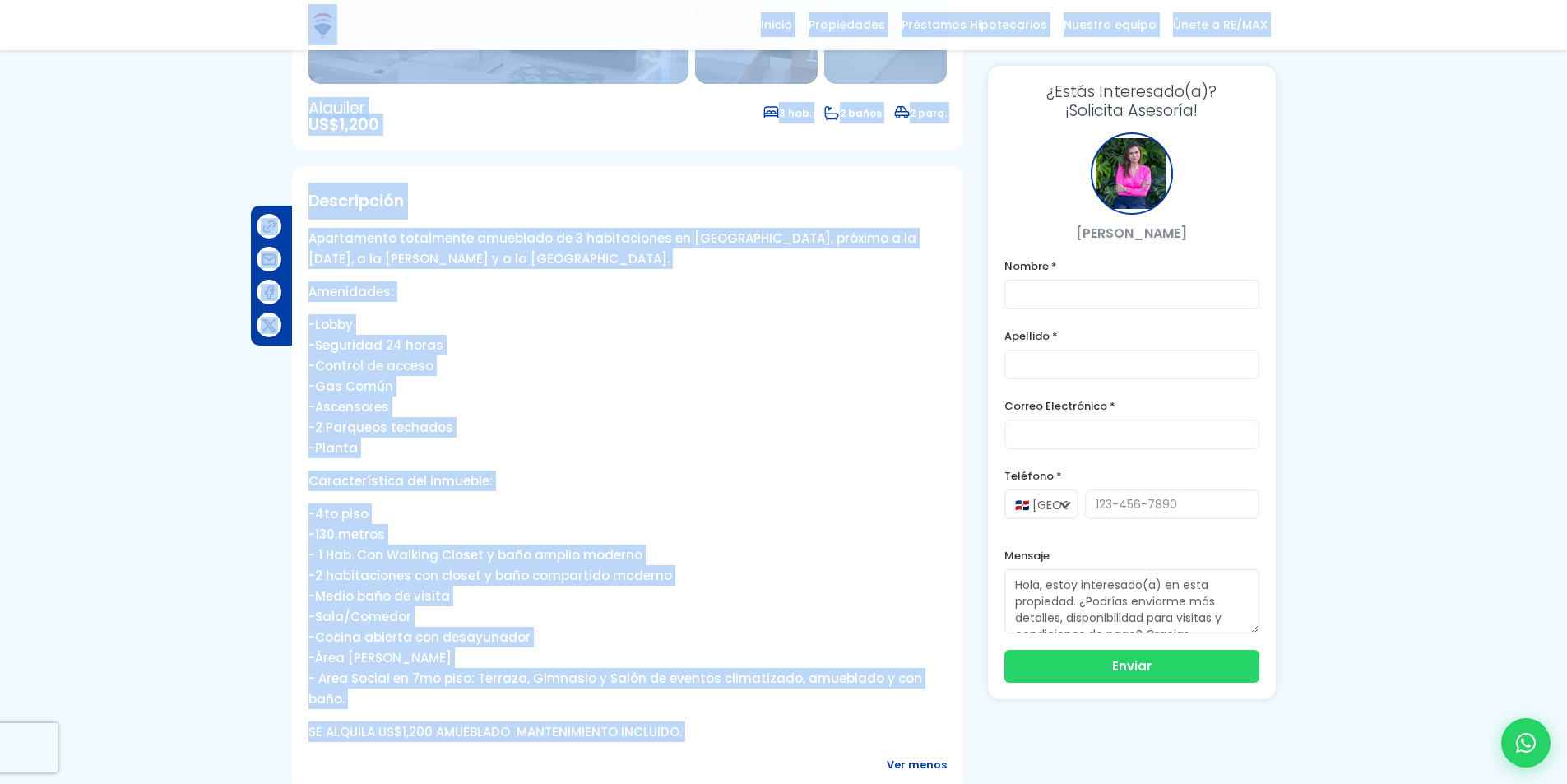
scroll to position [345, 0]
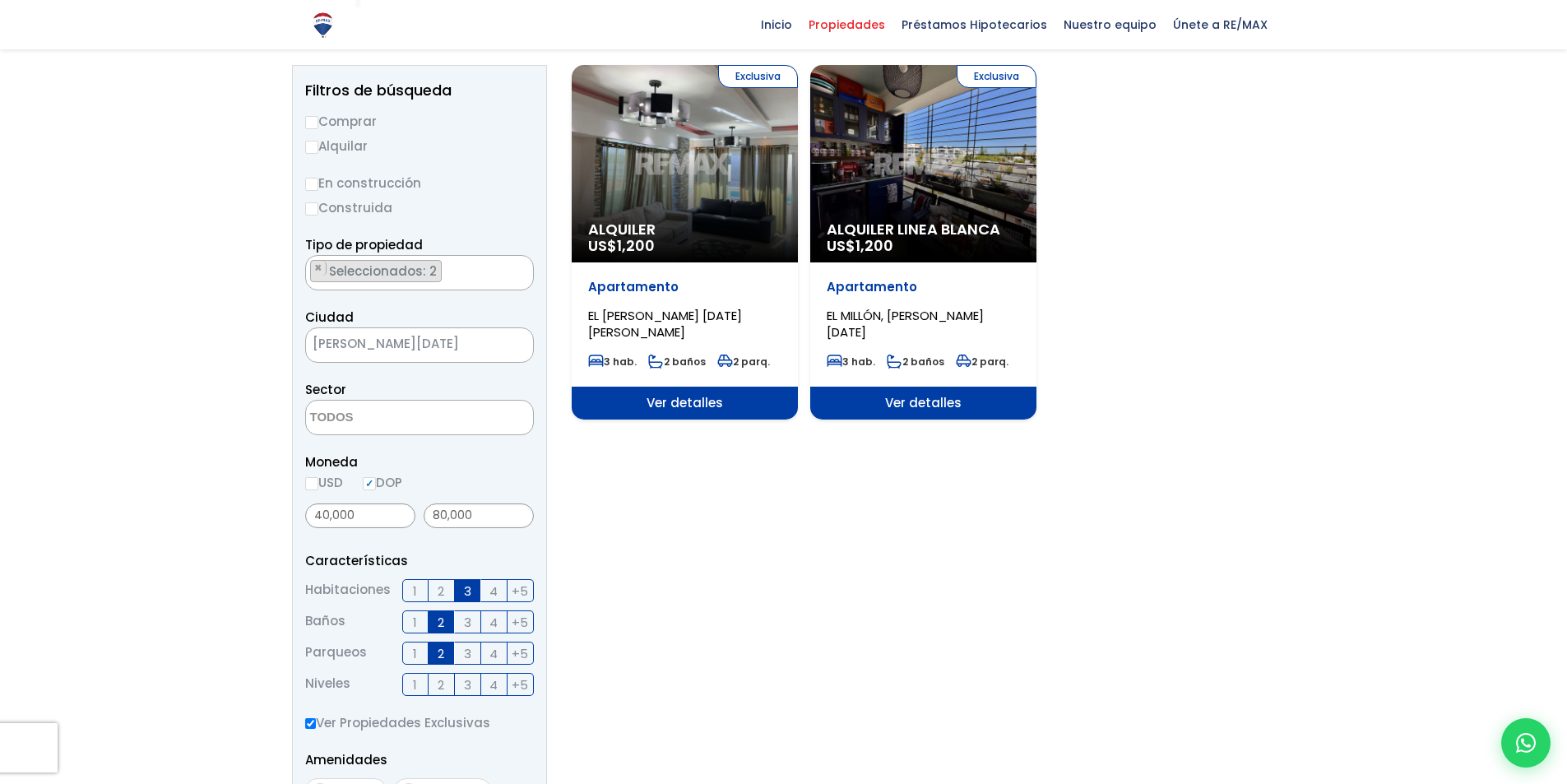
click at [900, 180] on div "Exclusiva Alquiler Linea Blanca US$ 1,200" at bounding box center [923, 163] width 226 height 198
click at [900, 402] on span "Ver detalles" at bounding box center [923, 403] width 226 height 33
click at [900, 400] on span "Ver detalles" at bounding box center [923, 403] width 226 height 33
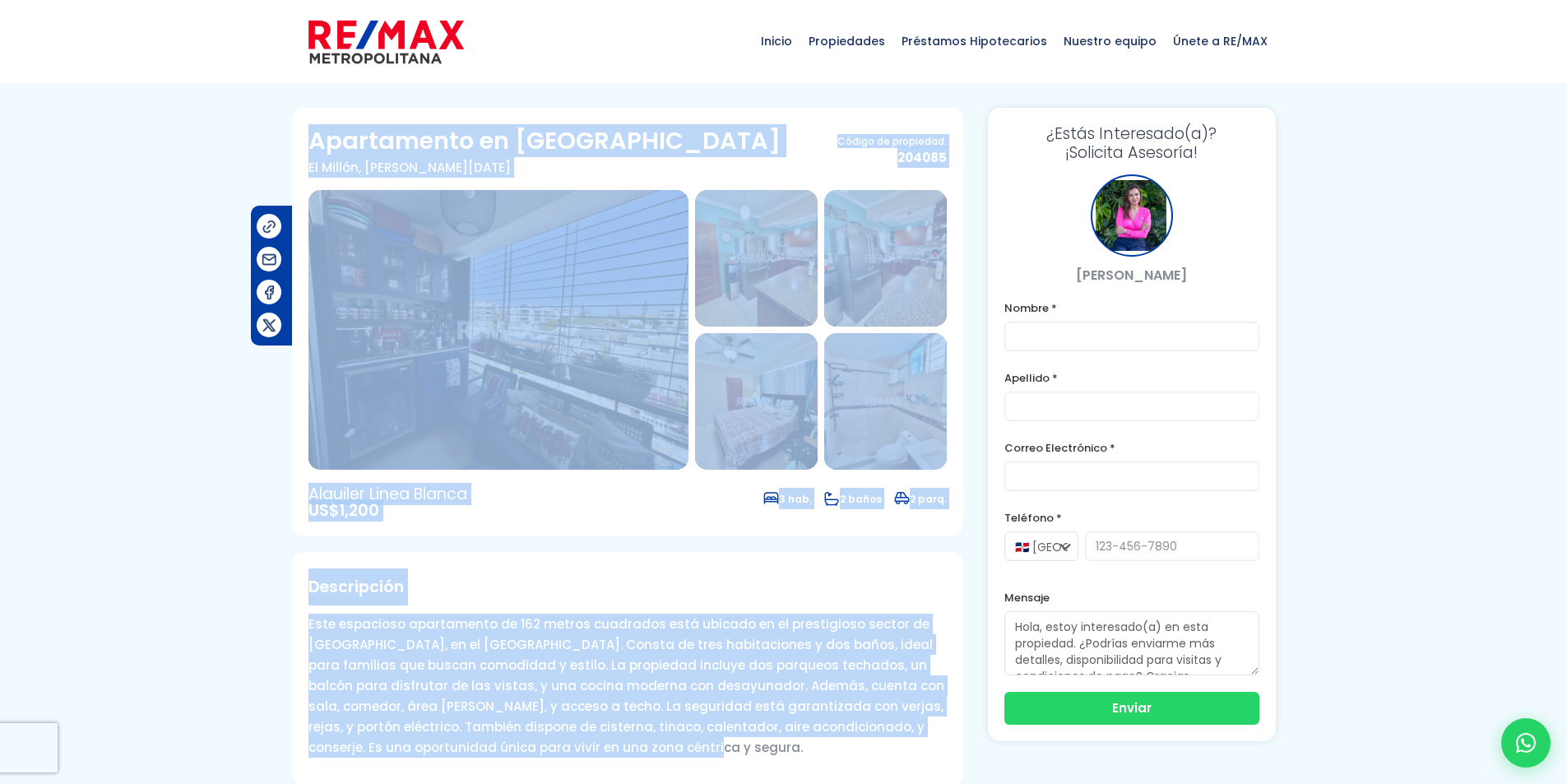
drag, startPoint x: 311, startPoint y: 141, endPoint x: 695, endPoint y: 727, distance: 700.6
click at [703, 742] on article "Apartamento en El Millón El Millón, Santo Domingo De Guzmán Código de propiedad…" at bounding box center [628, 643] width 671 height 1070
drag, startPoint x: 675, startPoint y: 337, endPoint x: 584, endPoint y: 542, distance: 224.3
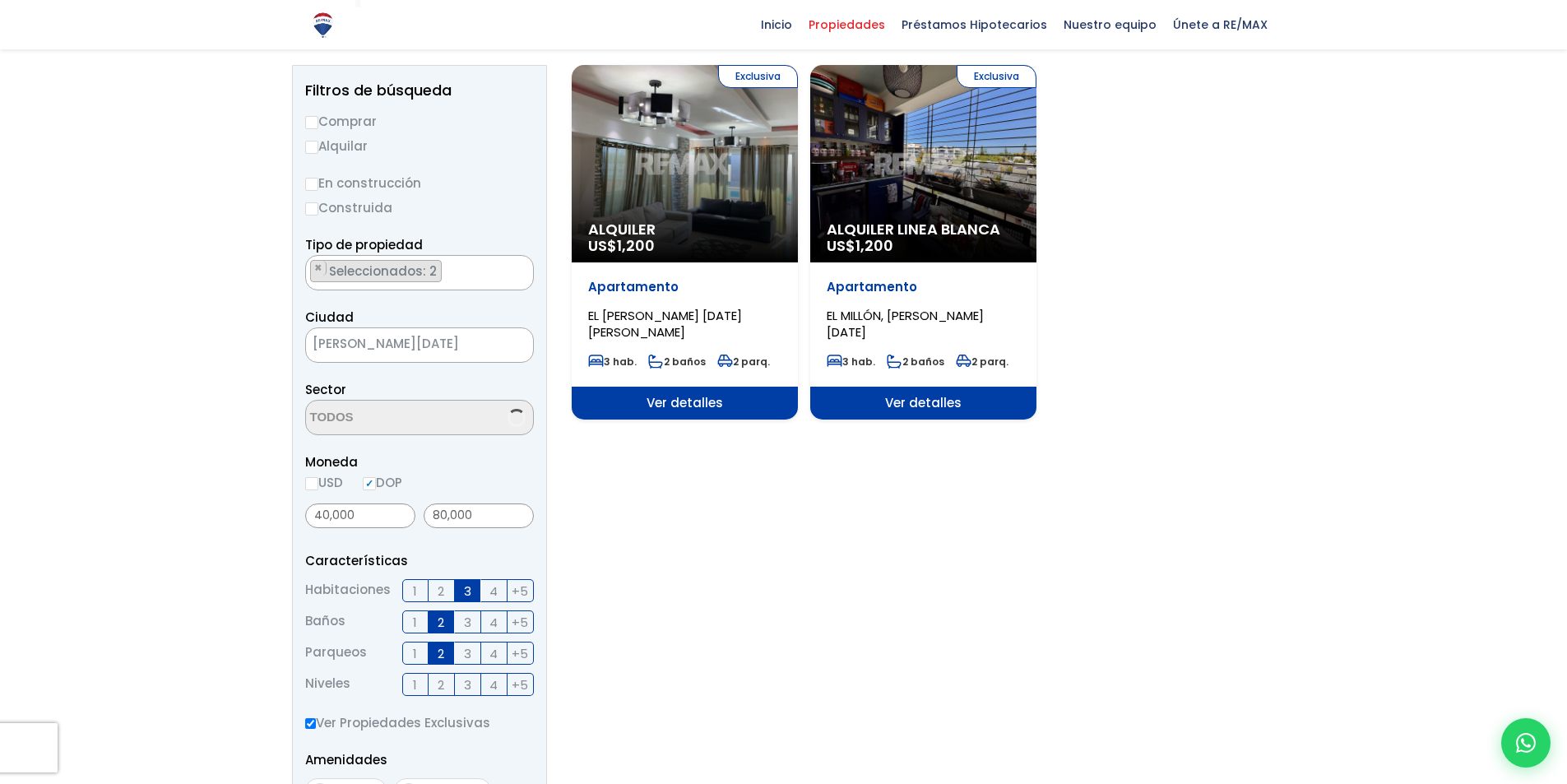
scroll to position [165, 0]
